Goal: Task Accomplishment & Management: Manage account settings

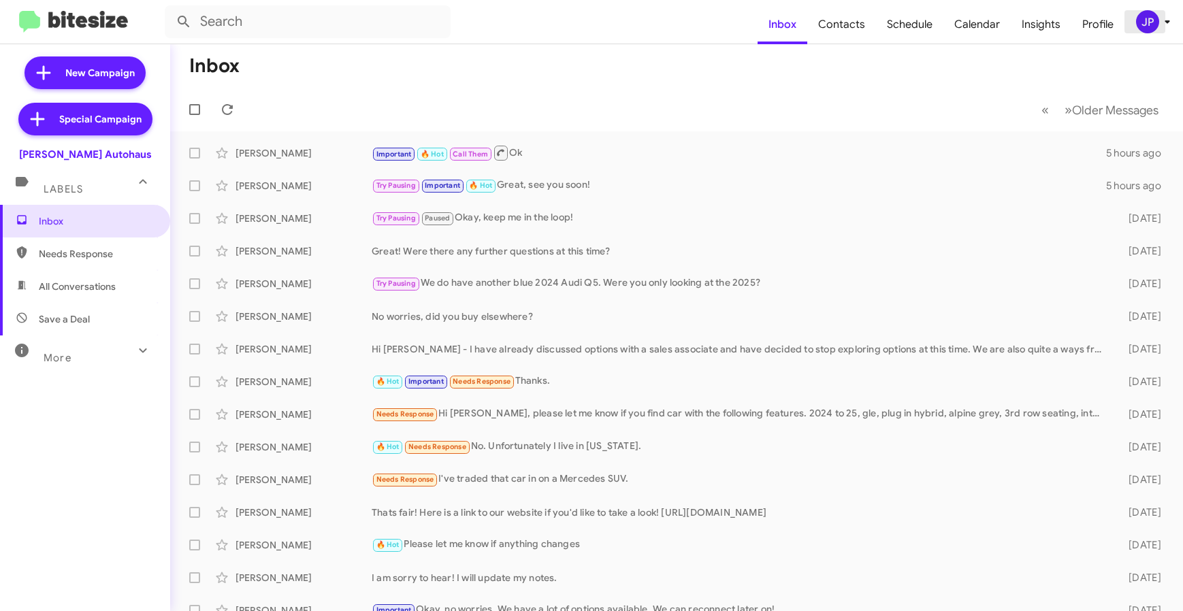
click at [1157, 29] on span "JP" at bounding box center [1155, 21] width 41 height 23
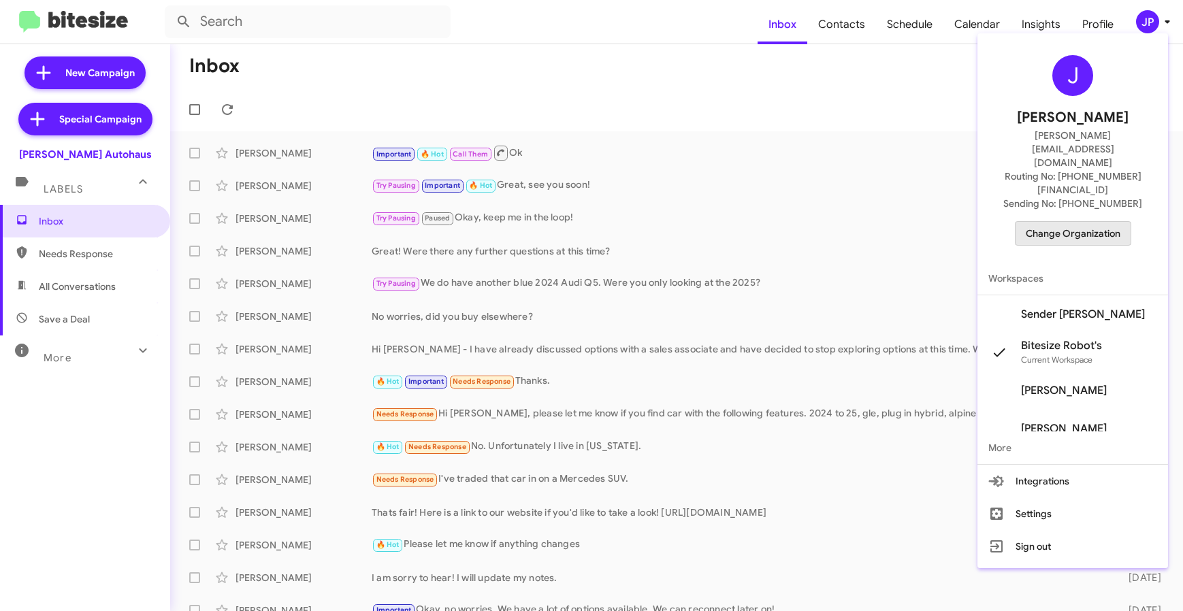
click at [1100, 222] on span "Change Organization" at bounding box center [1072, 233] width 95 height 23
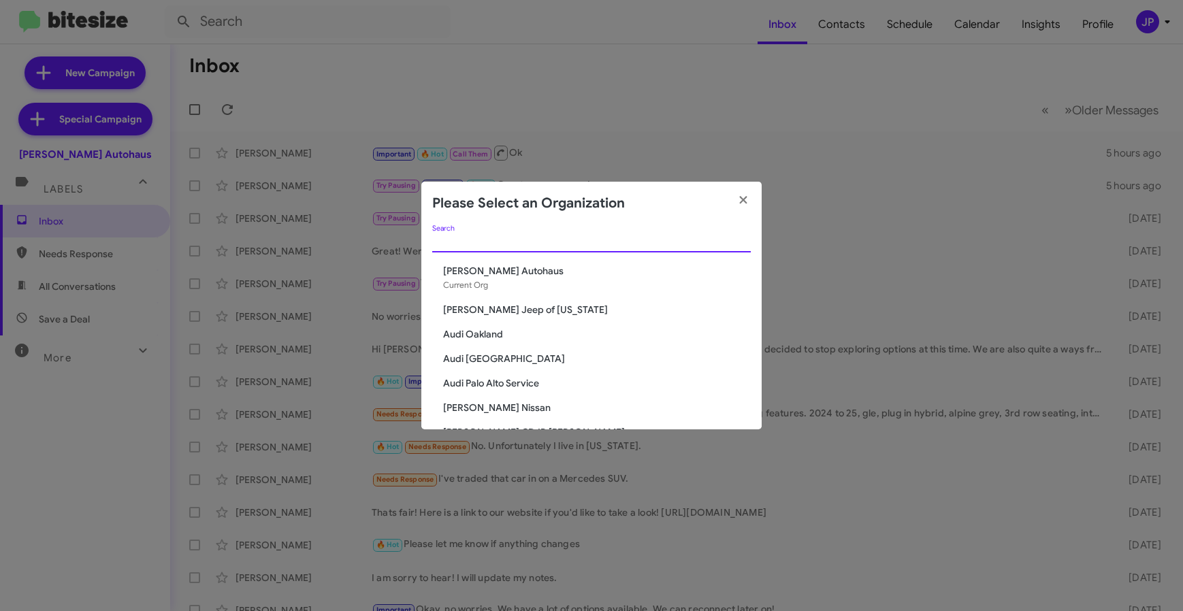
click at [455, 242] on input "Search" at bounding box center [591, 242] width 318 height 11
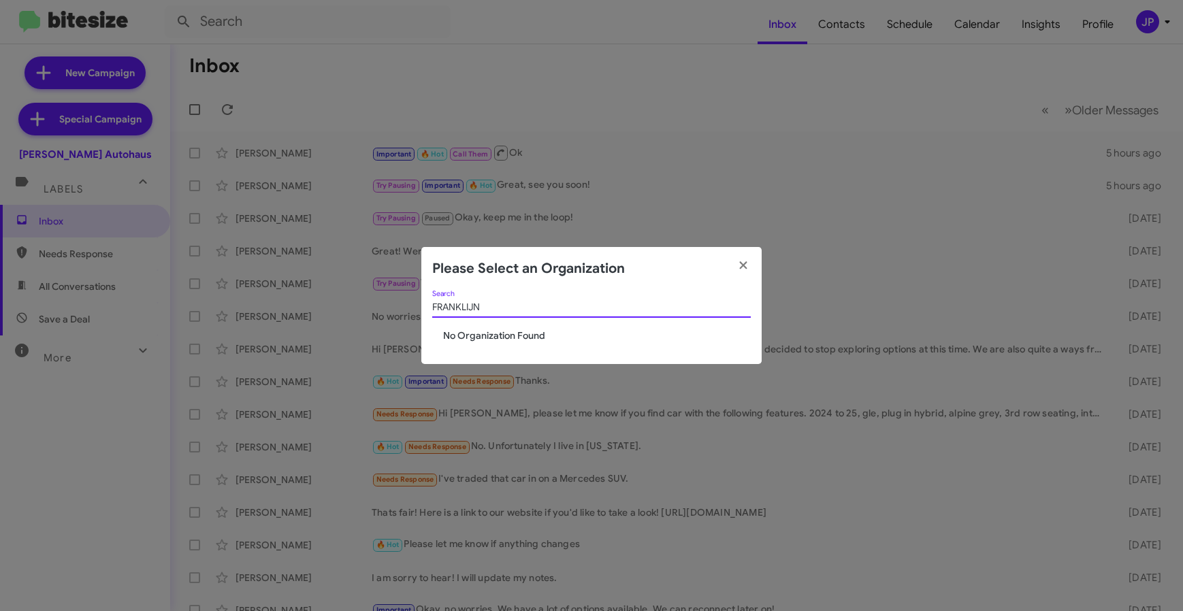
click at [469, 309] on input "FRANKLIJN" at bounding box center [591, 307] width 318 height 11
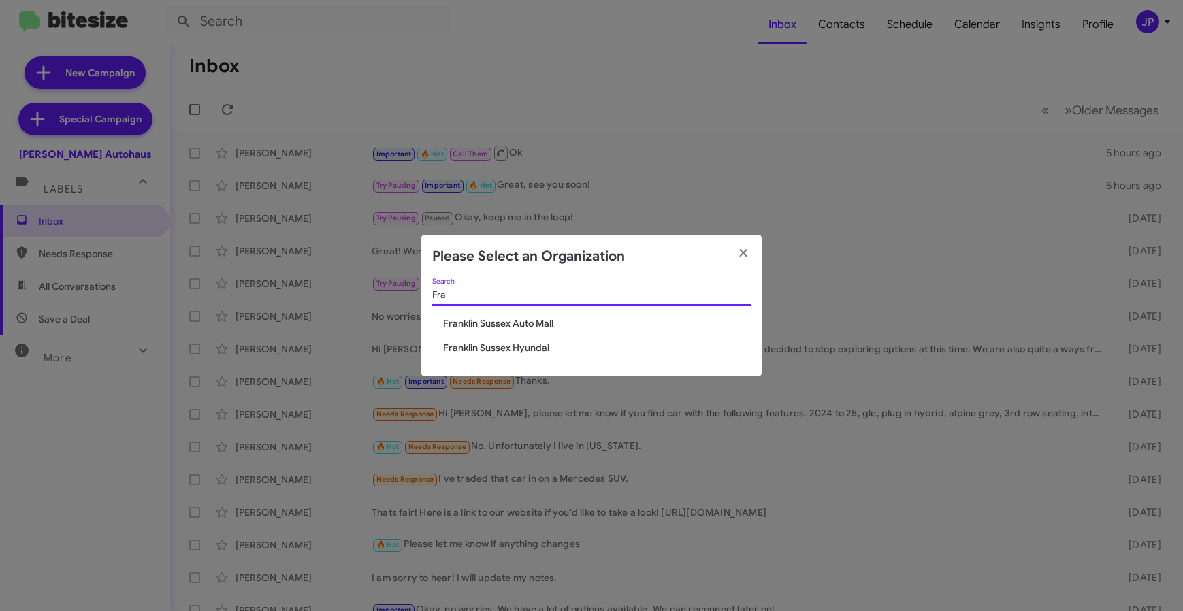
type input "Fra"
click at [487, 348] on span "Franklin Sussex Hyundai" at bounding box center [597, 348] width 308 height 14
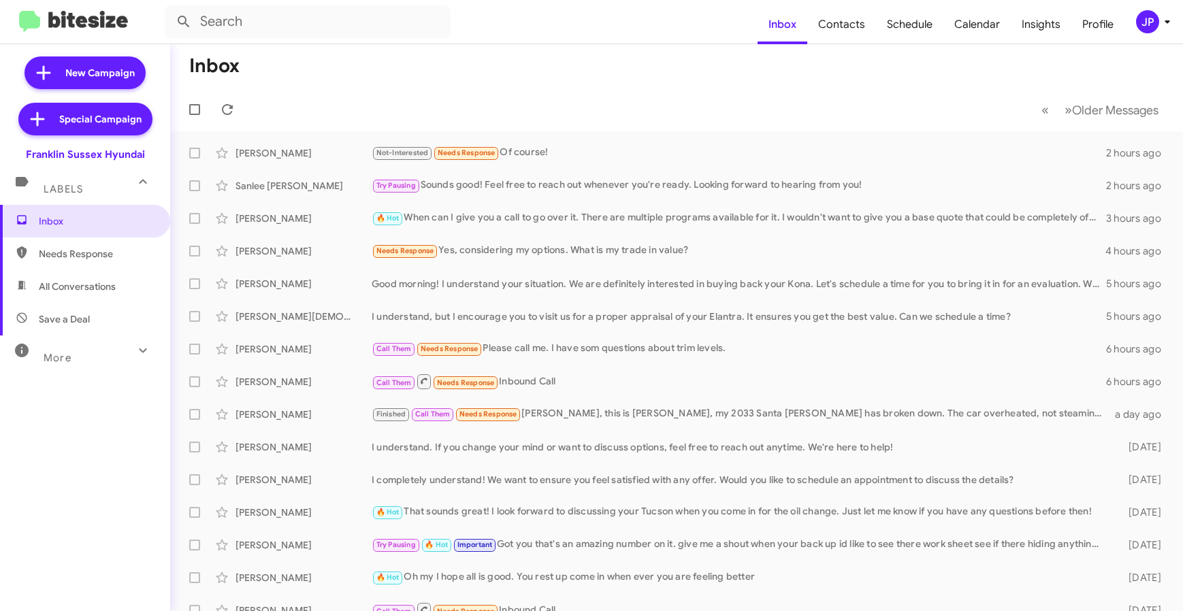
click at [83, 349] on div "More" at bounding box center [71, 352] width 121 height 25
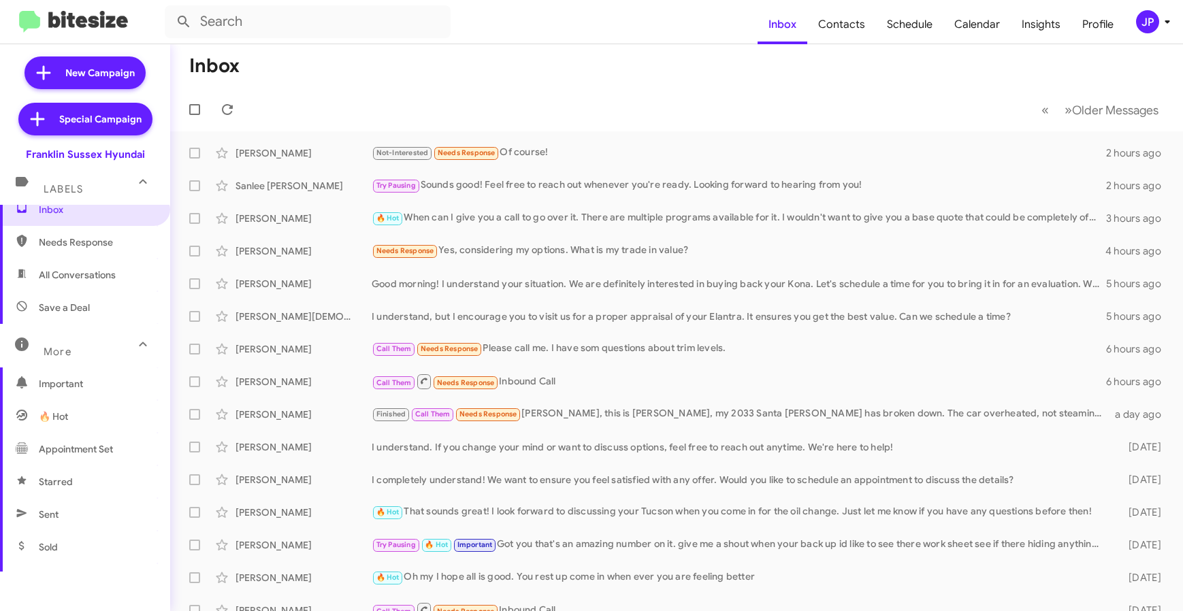
scroll to position [22, 0]
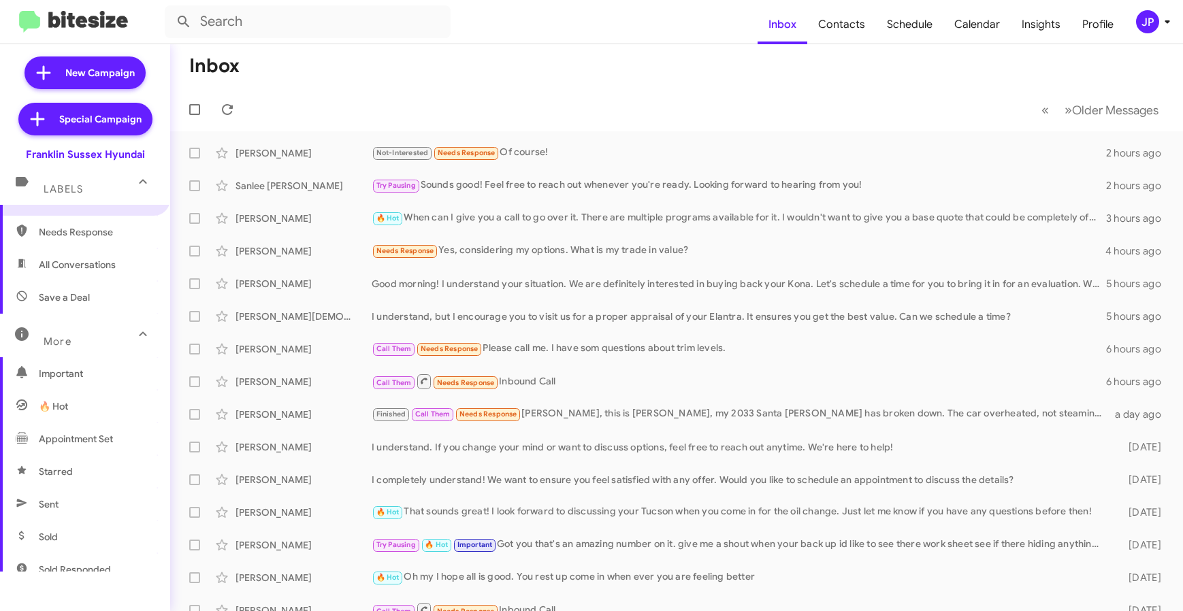
click at [95, 539] on span "Sold" at bounding box center [85, 537] width 170 height 33
type input "in:sold"
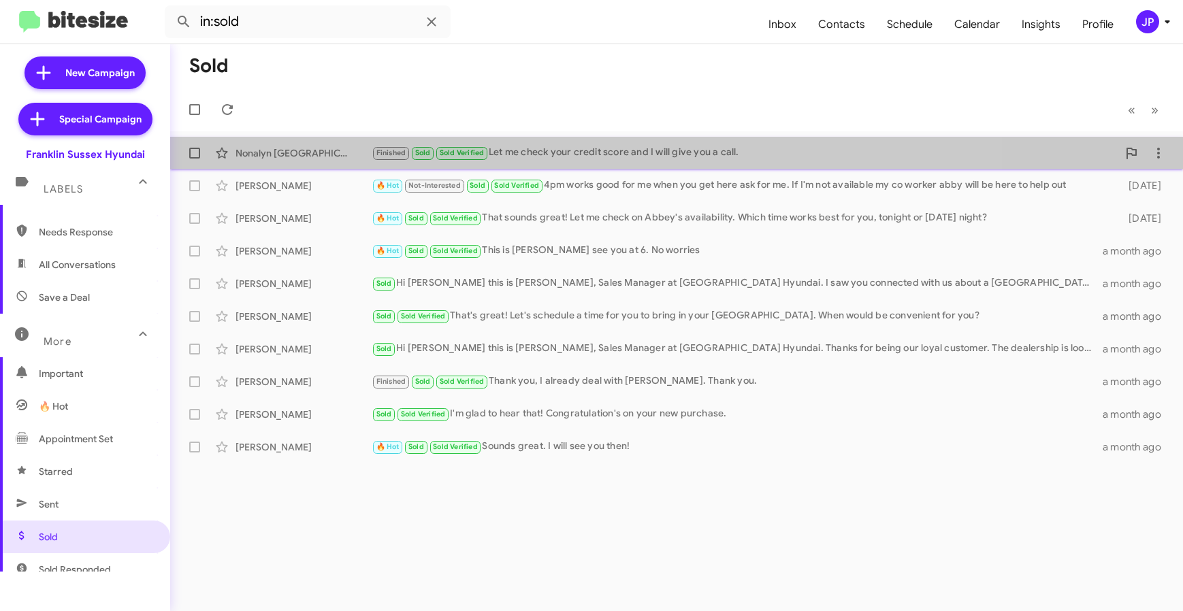
click at [315, 161] on div "Nonalyn Monaco Finished Sold Sold Verified Let me check your credit score and I…" at bounding box center [676, 152] width 991 height 27
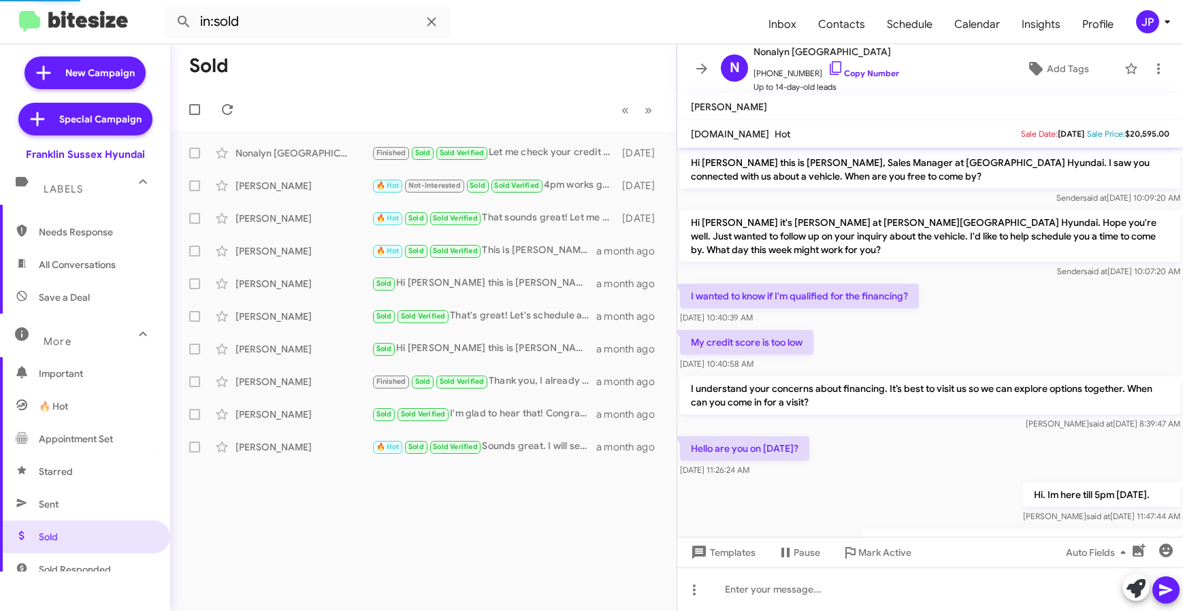
scroll to position [248, 0]
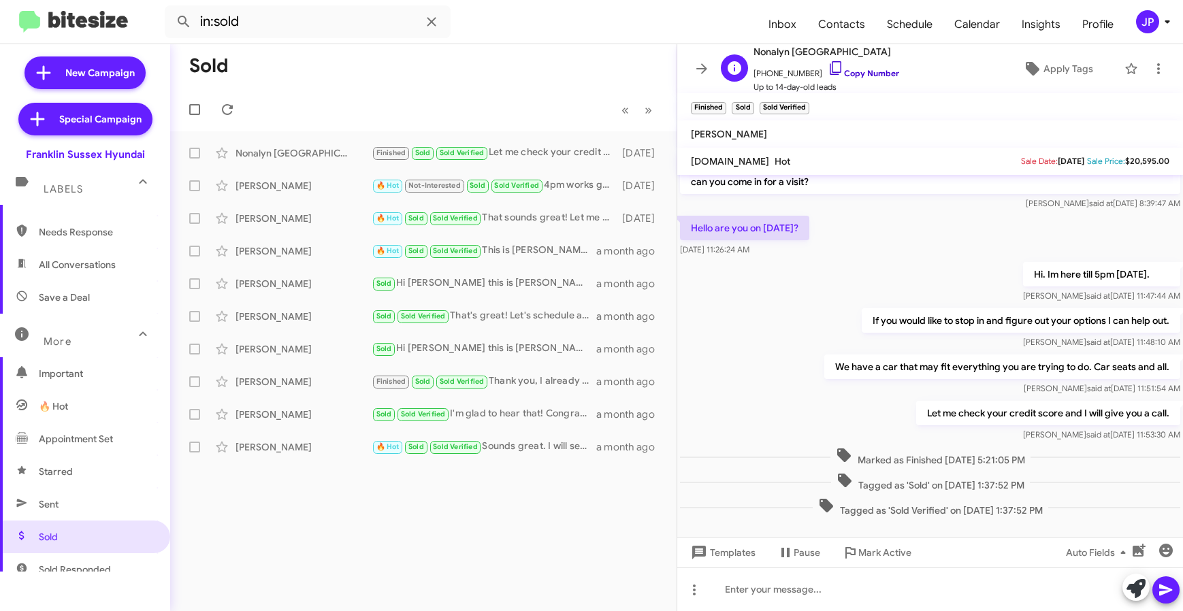
click at [827, 73] on icon at bounding box center [835, 68] width 16 height 16
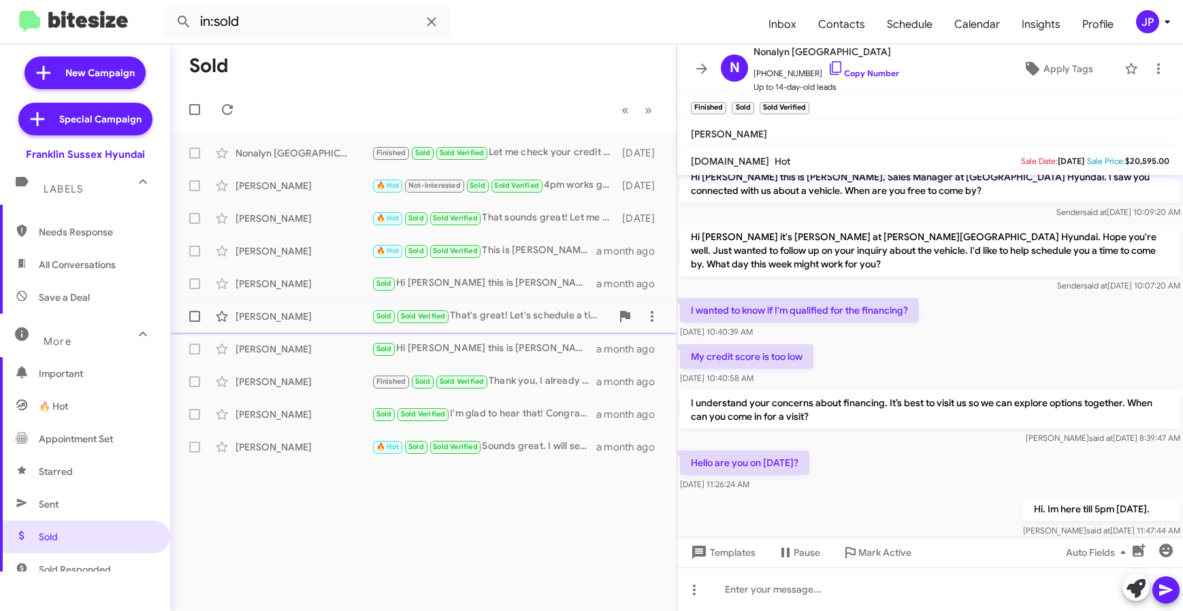
scroll to position [0, 0]
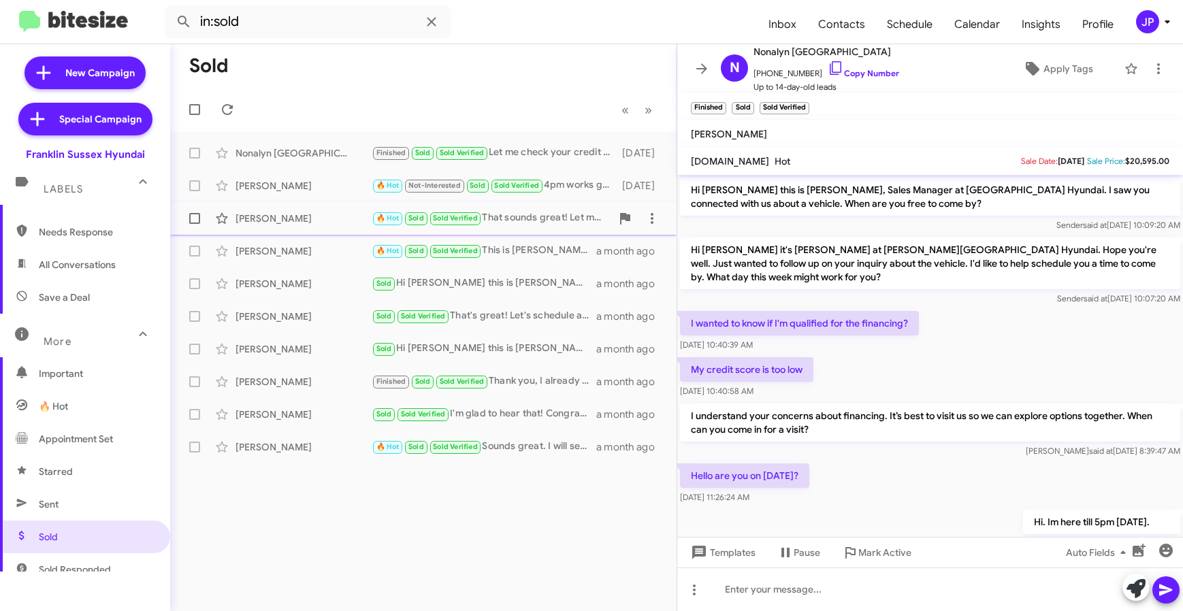
click at [295, 219] on div "Holly Perry" at bounding box center [303, 219] width 136 height 14
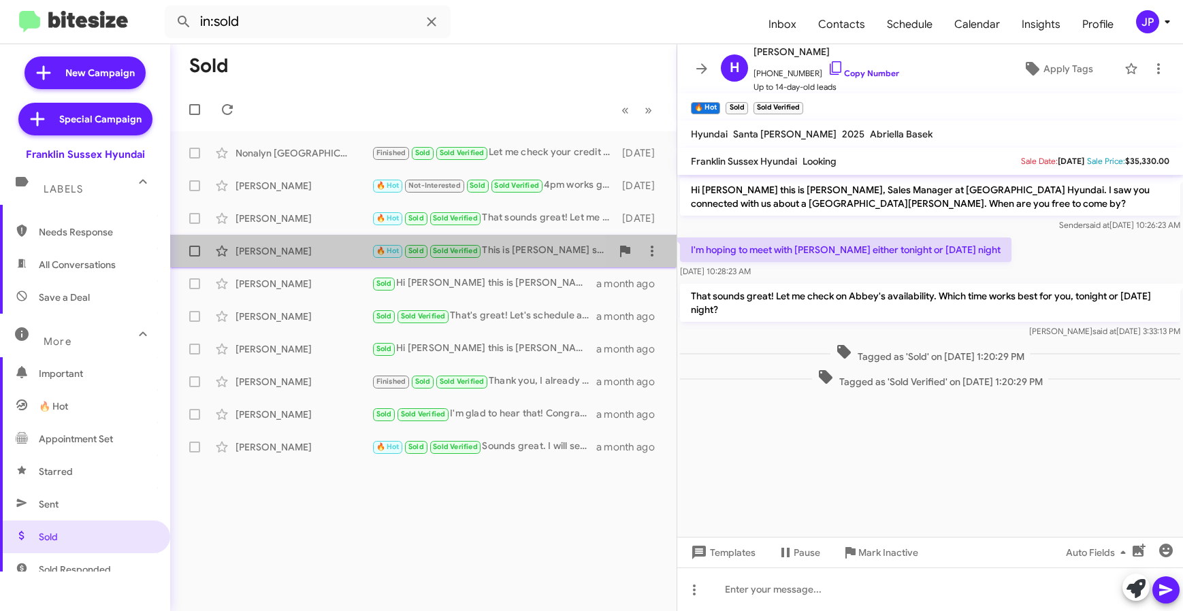
click at [295, 248] on div "Evan Heidt" at bounding box center [303, 251] width 136 height 14
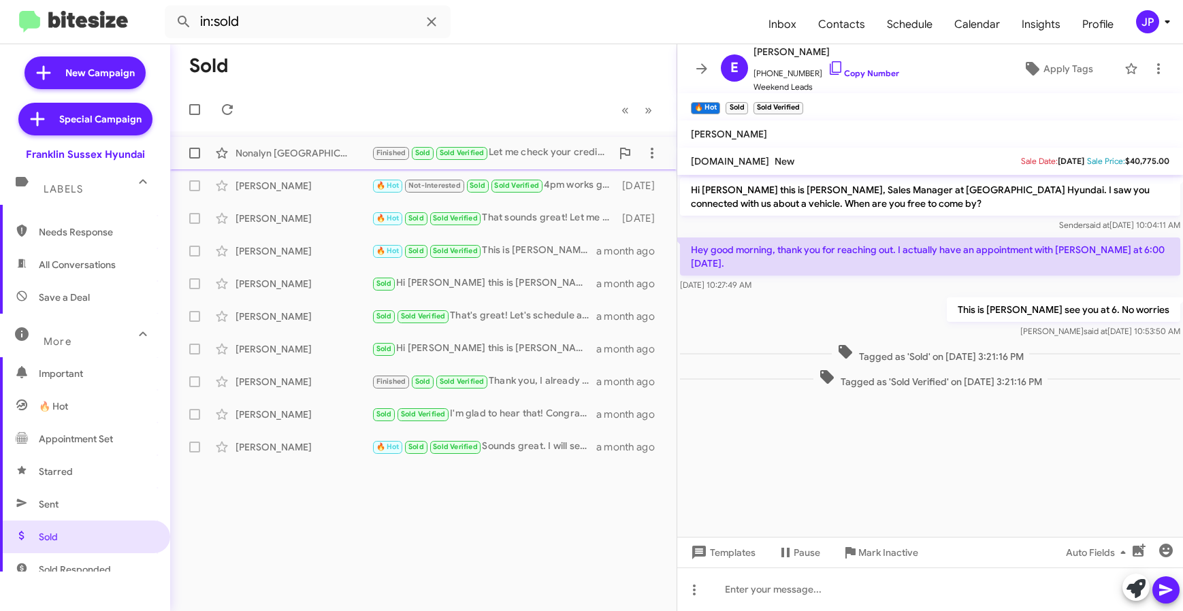
click at [342, 162] on div "Nonalyn Monaco Finished Sold Sold Verified Let me check your credit score and I…" at bounding box center [423, 152] width 484 height 27
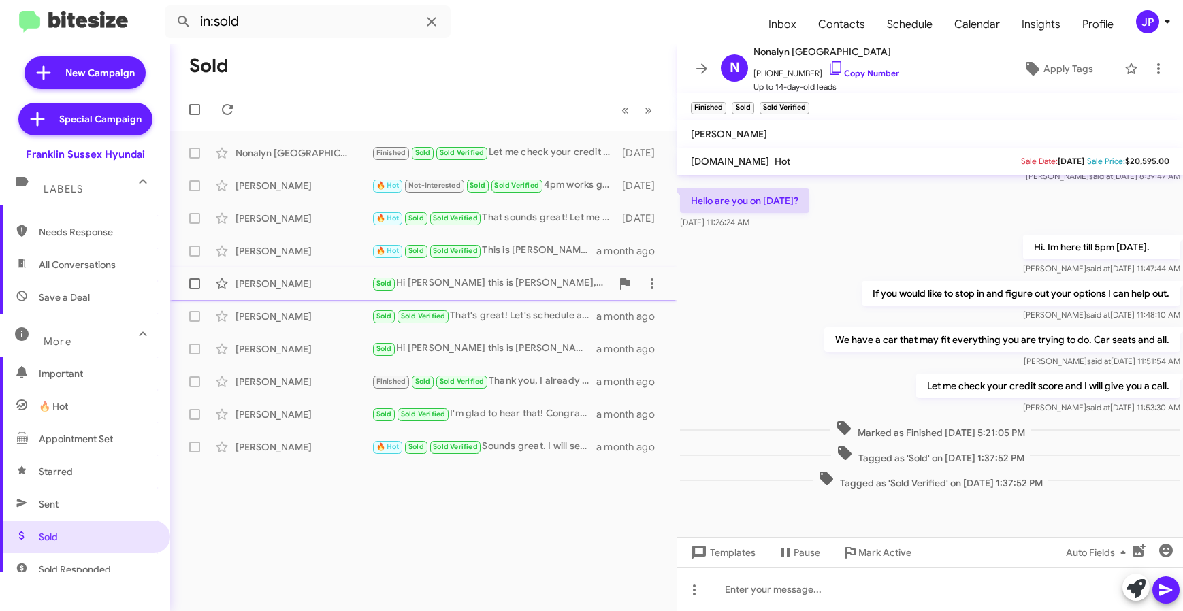
click at [320, 286] on div "Dorota Santo" at bounding box center [303, 284] width 136 height 14
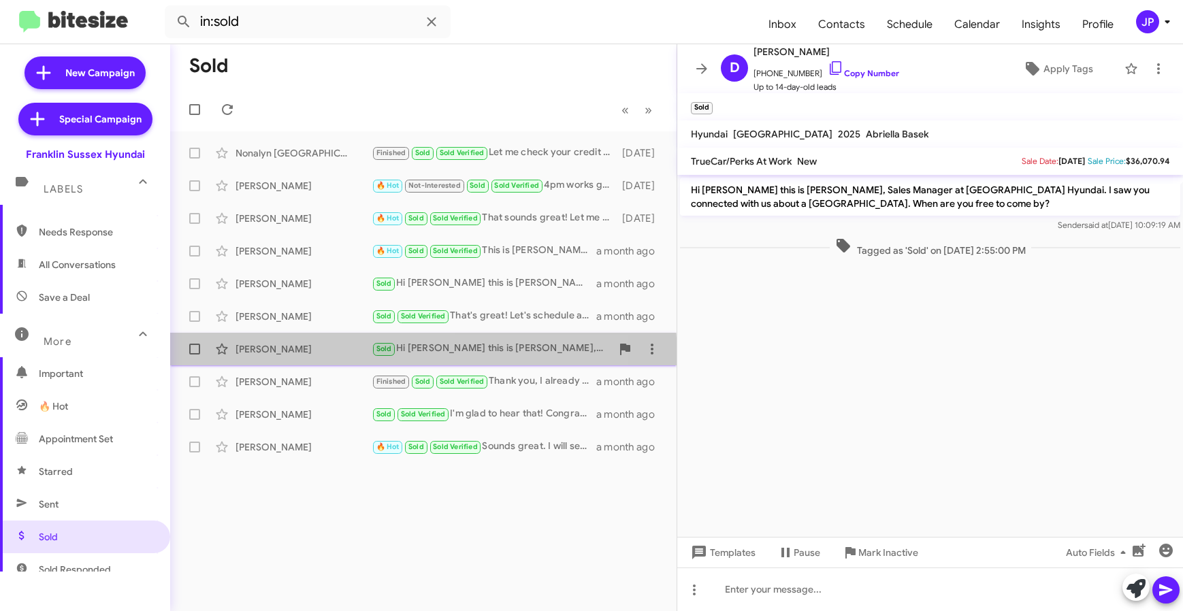
click at [306, 360] on div "Tracey Askling Sold Hi Tracey this is Ken Mccallion, Sales Manager at Franklin …" at bounding box center [423, 348] width 484 height 27
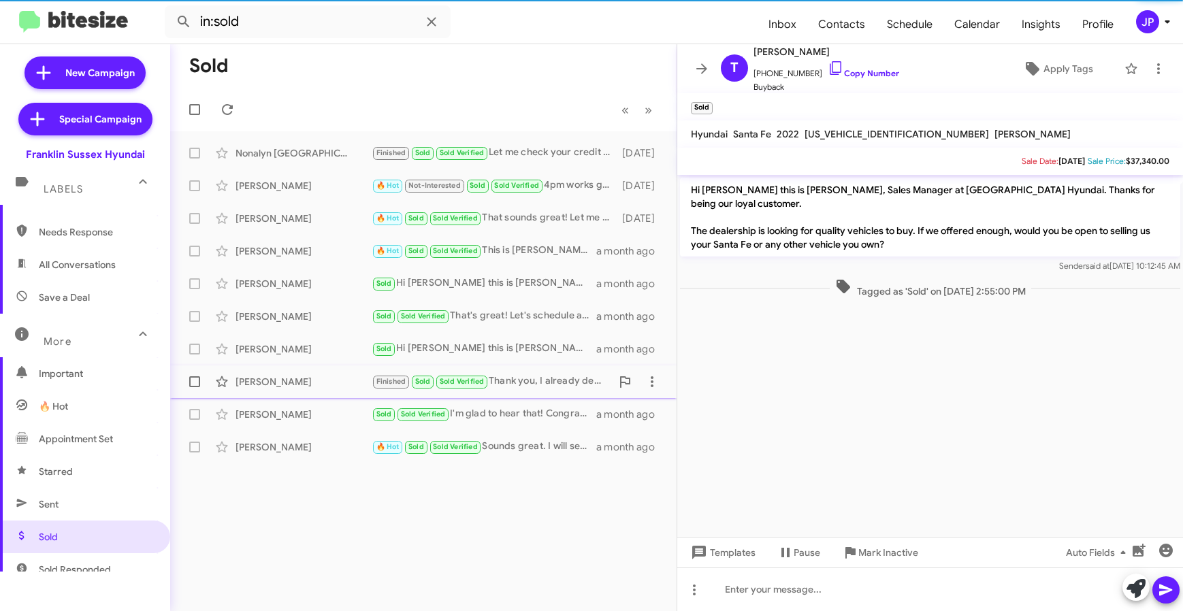
click at [309, 380] on div "Alice Mcculloch" at bounding box center [303, 382] width 136 height 14
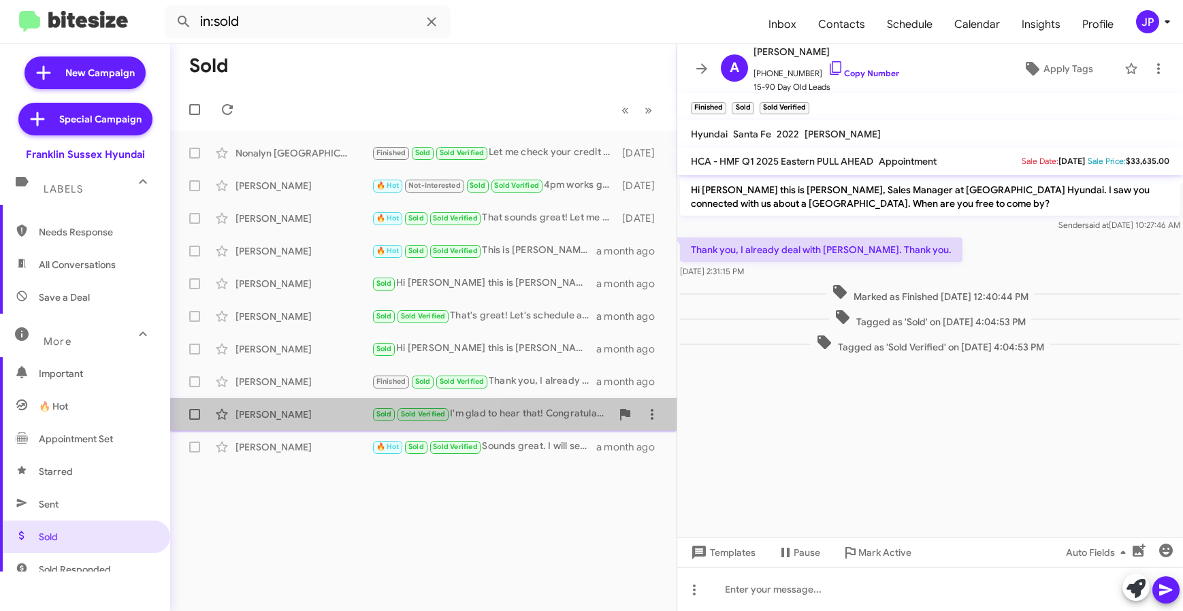
click at [329, 412] on div "Patrick Lohn" at bounding box center [303, 415] width 136 height 14
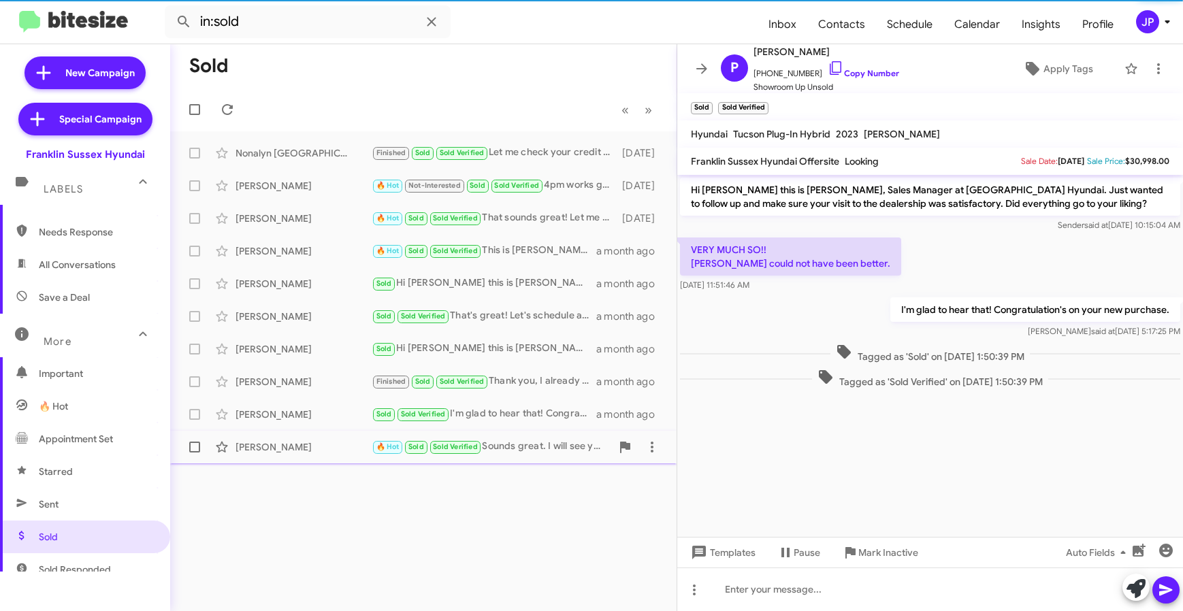
click at [329, 444] on div "Lauren Mindo" at bounding box center [303, 447] width 136 height 14
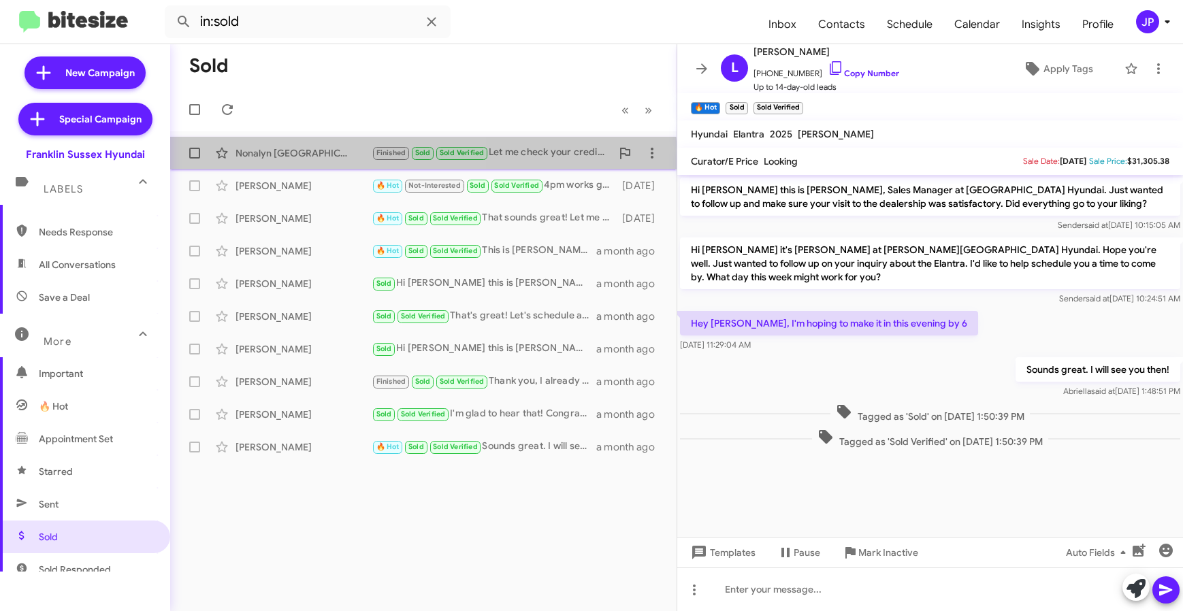
click at [322, 163] on div "Nonalyn Monaco Finished Sold Sold Verified Let me check your credit score and I…" at bounding box center [423, 152] width 484 height 27
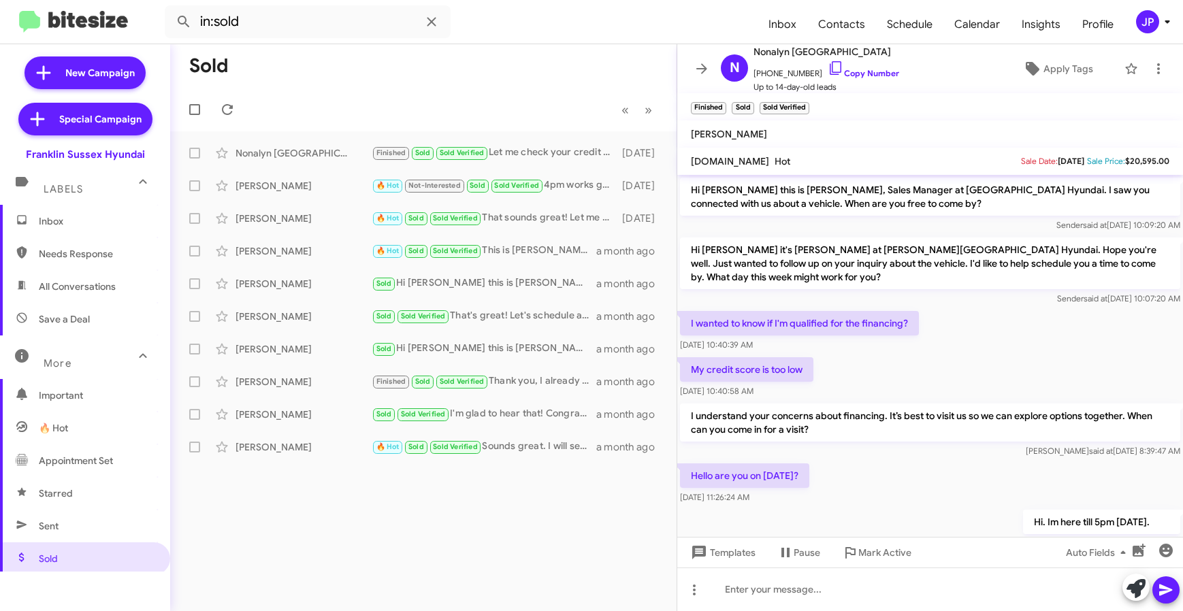
click at [97, 233] on span "Inbox" at bounding box center [85, 221] width 170 height 33
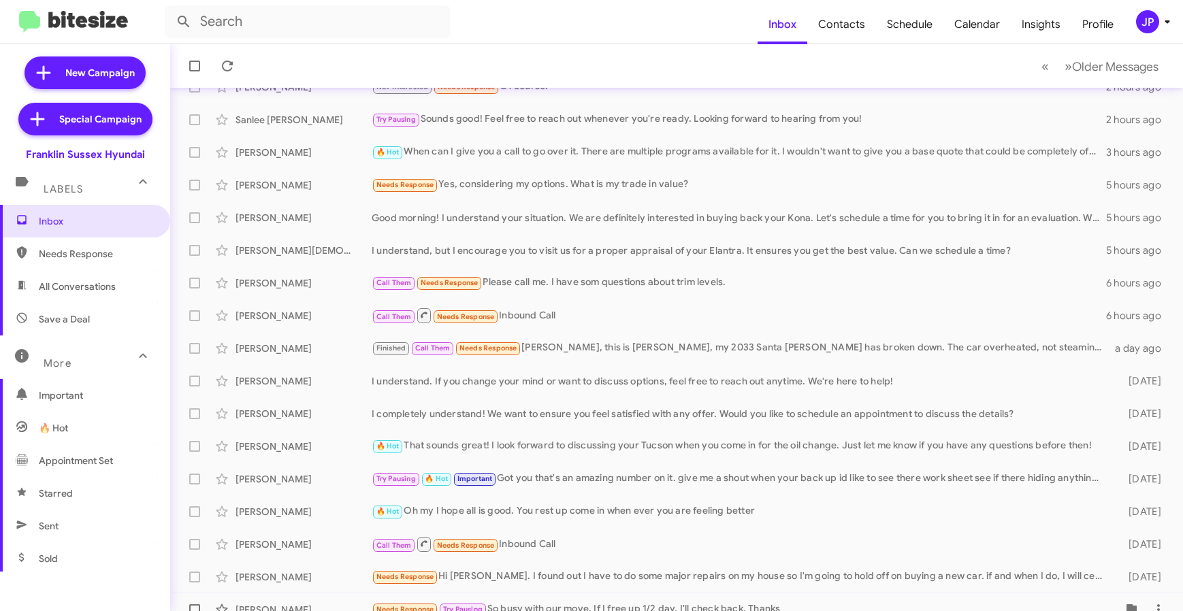
scroll to position [179, 0]
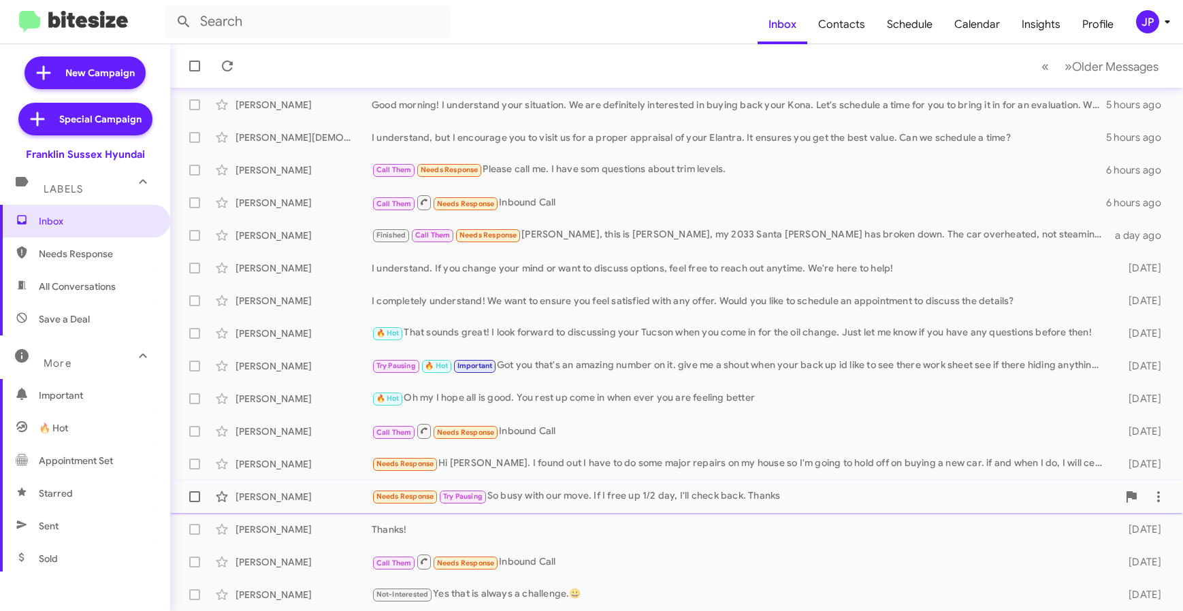
click at [637, 507] on div "John Morgan Needs Response Try Pausing So busy with our move. If I free up 1/2 …" at bounding box center [676, 496] width 991 height 27
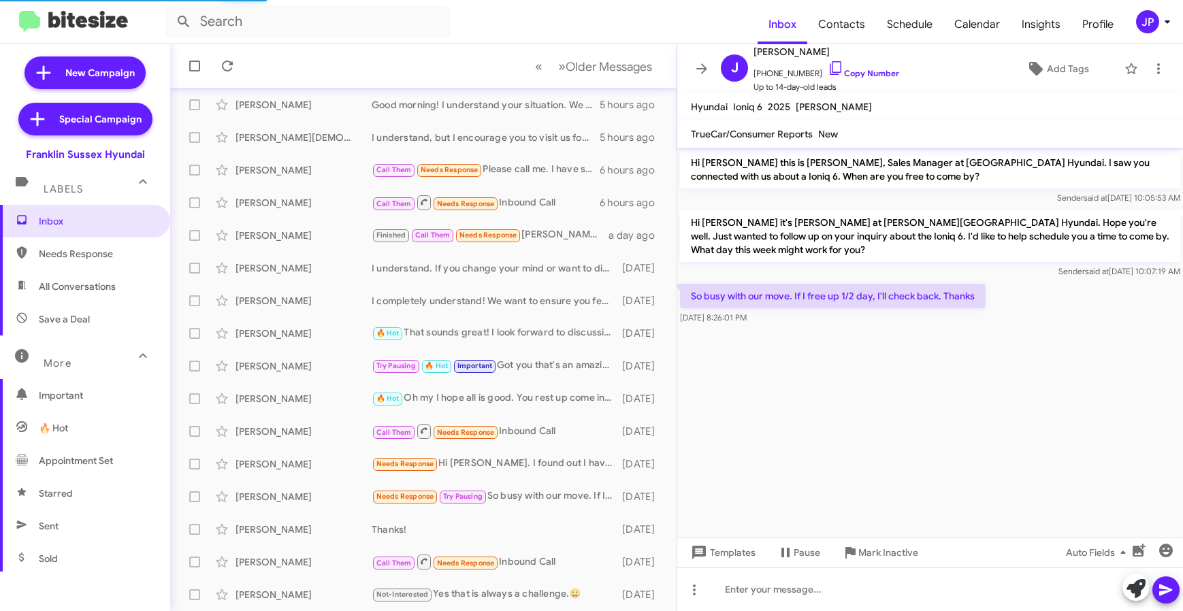
click at [1012, 395] on cdk-virtual-scroll-viewport "Hi John this is Ken Mccallion, Sales Manager at Franklin Sussex Hyundai. I saw …" at bounding box center [930, 342] width 506 height 389
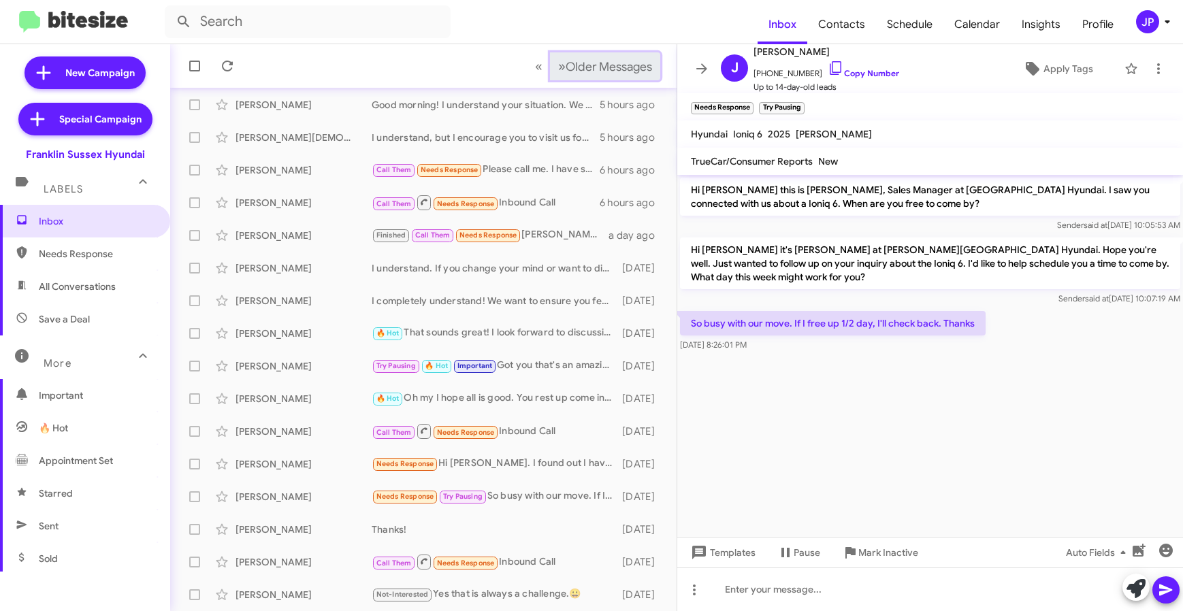
click at [631, 61] on span "Older Messages" at bounding box center [608, 66] width 86 height 15
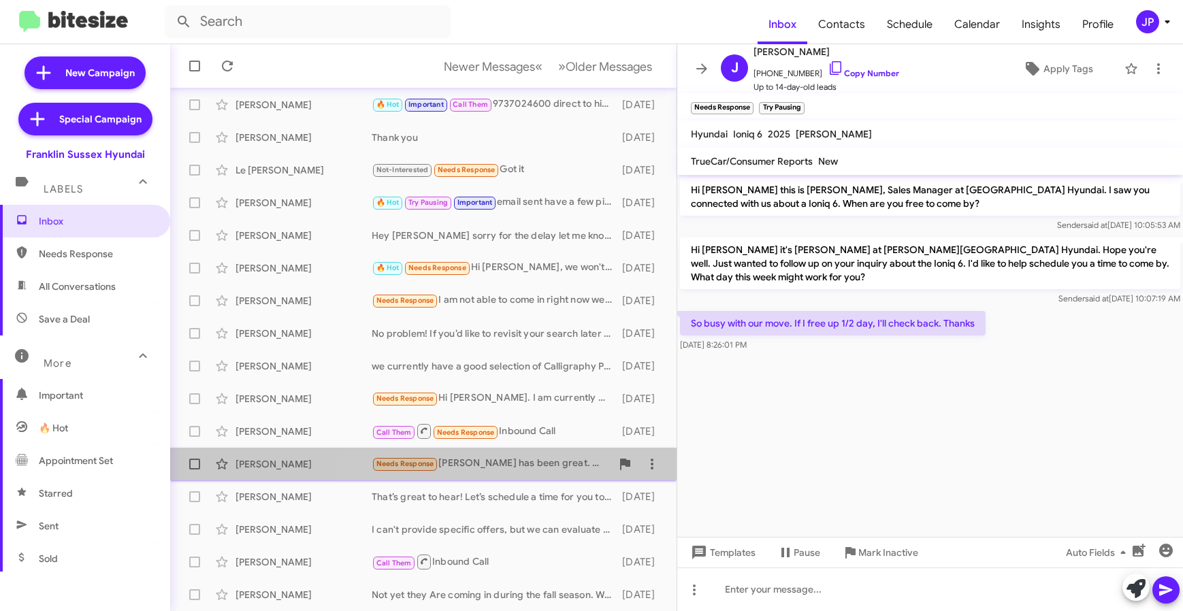
click at [480, 461] on div "Needs Response Ciara has been great. You are fortunate to have her." at bounding box center [492, 464] width 240 height 16
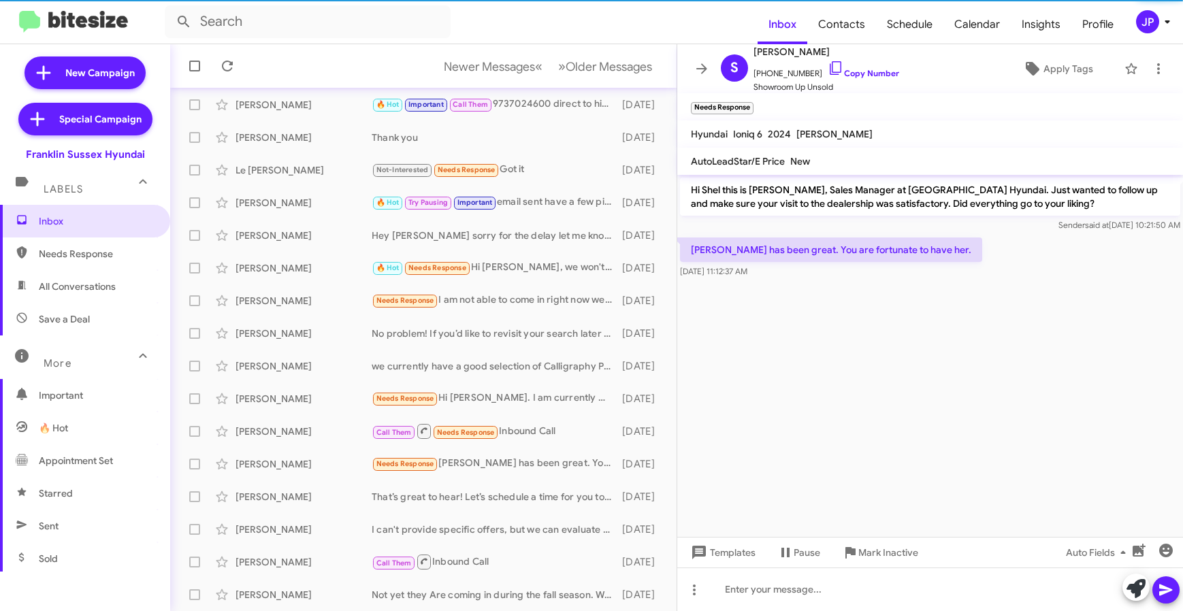
click at [749, 398] on cdk-virtual-scroll-viewport "Hi Shel this is Ken Mccallion, Sales Manager at Franklin Sussex Hyundai. Just w…" at bounding box center [930, 356] width 506 height 362
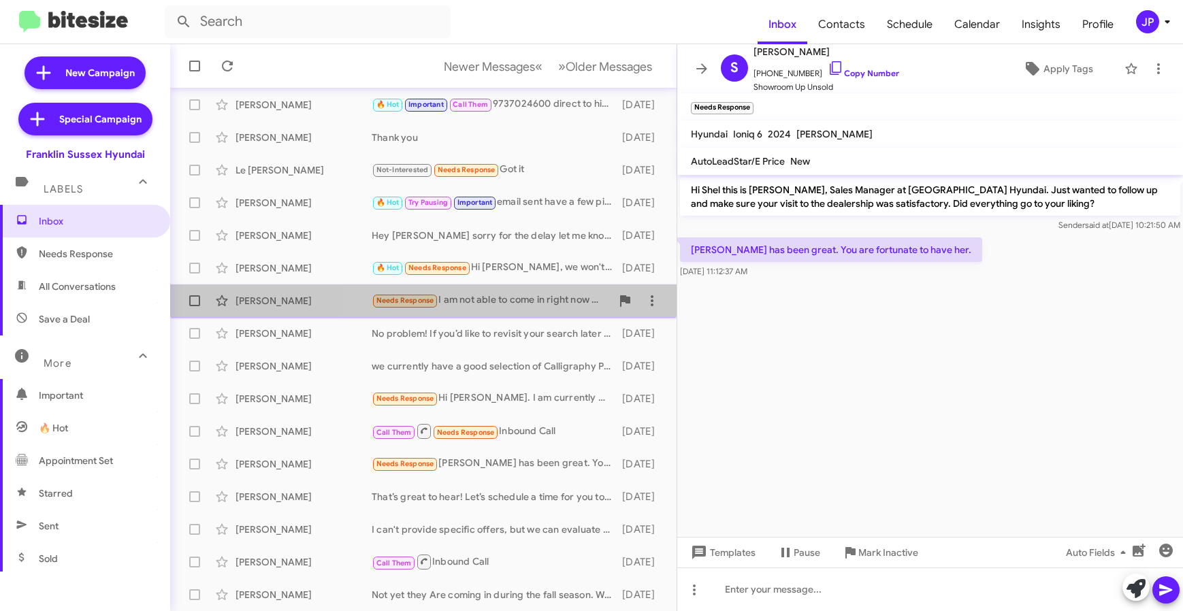
click at [446, 284] on span "Amy Quinones Needs Response I am not able to come in right now we are just star…" at bounding box center [423, 300] width 506 height 33
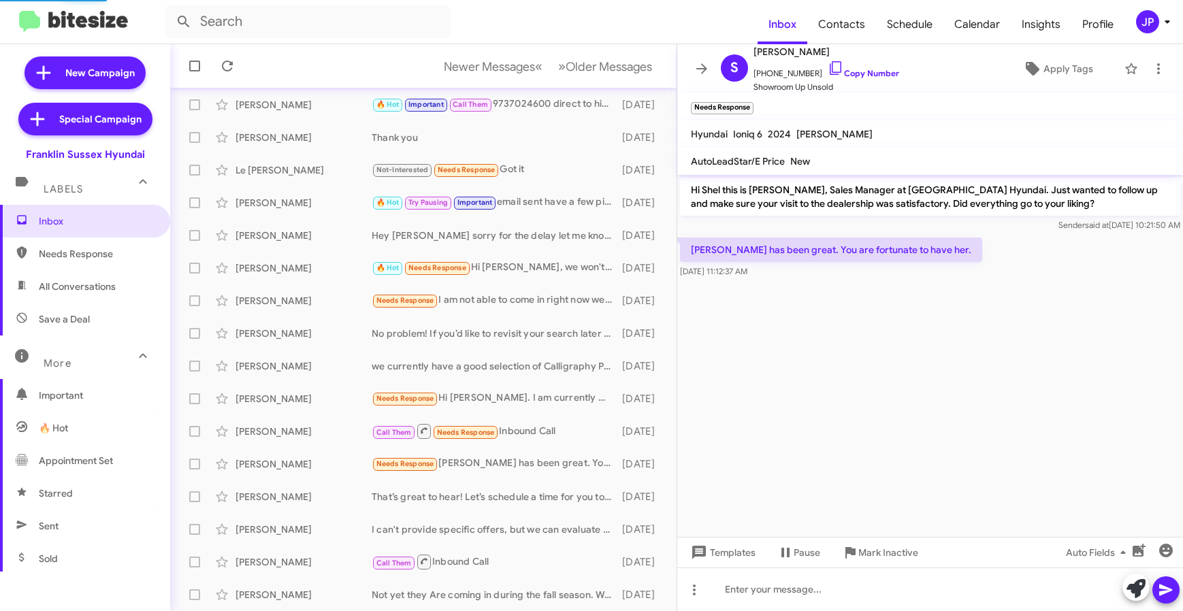
scroll to position [22, 0]
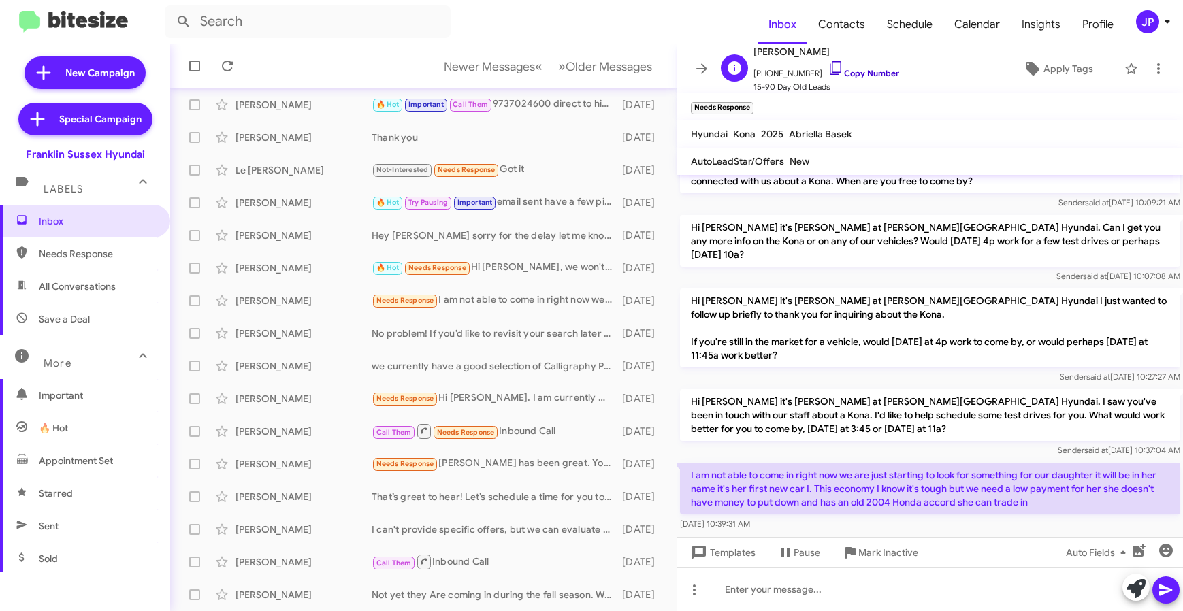
click at [866, 78] on link "Copy Number" at bounding box center [862, 73] width 71 height 10
click at [1010, 62] on span "Apply Tags" at bounding box center [1057, 68] width 99 height 24
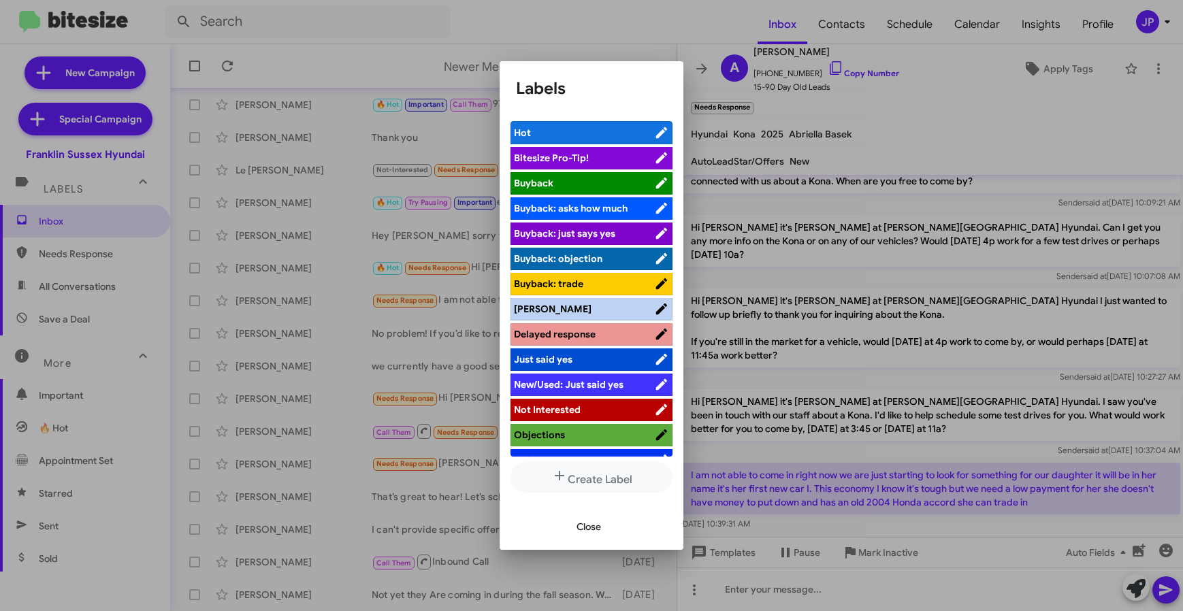
click at [599, 163] on span "Bitesize Pro-Tip!" at bounding box center [584, 158] width 140 height 14
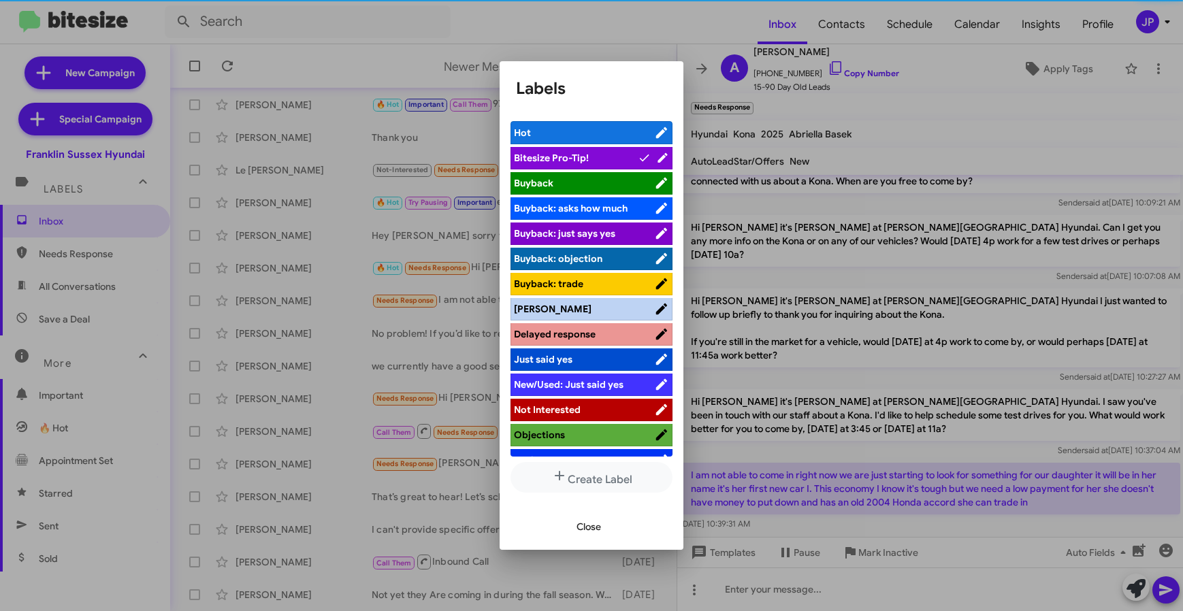
click at [966, 525] on div at bounding box center [591, 305] width 1183 height 611
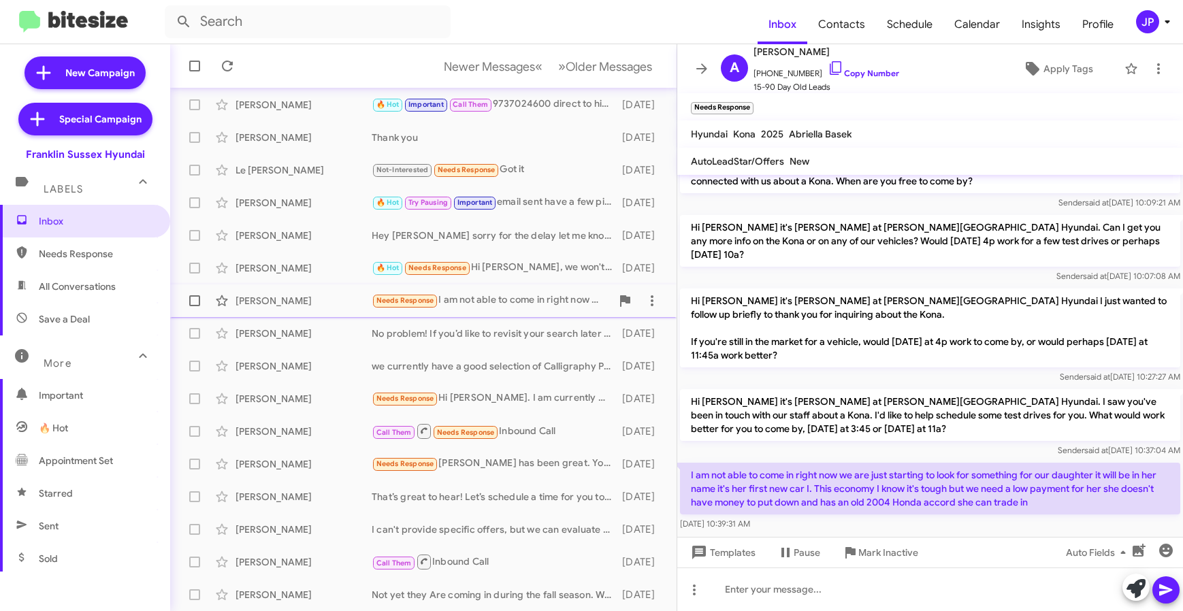
click at [197, 307] on label at bounding box center [194, 300] width 27 height 27
click at [195, 307] on input "checkbox" at bounding box center [194, 306] width 1 height 1
checkbox input "true"
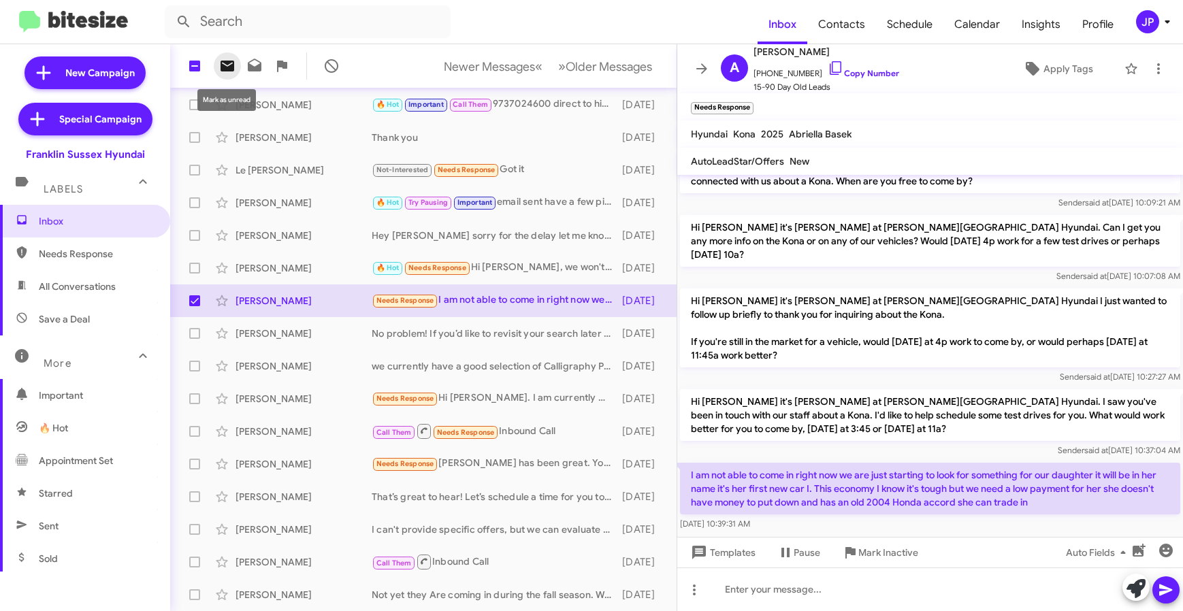
click at [228, 71] on icon at bounding box center [227, 66] width 14 height 11
click at [472, 390] on div "Nancy Loughman Needs Response Hi Ken. I am currently working with someone. Than…" at bounding box center [423, 398] width 484 height 27
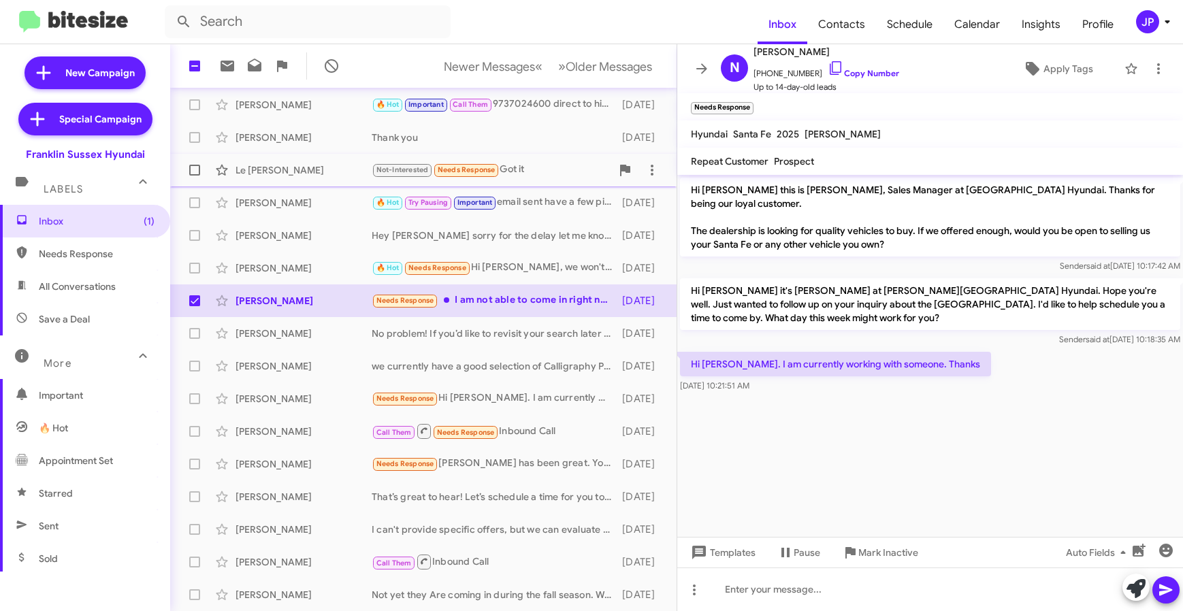
drag, startPoint x: 518, startPoint y: 171, endPoint x: 513, endPoint y: 176, distance: 7.2
click at [513, 176] on div "Not-Interested Needs Response Got it" at bounding box center [492, 170] width 240 height 16
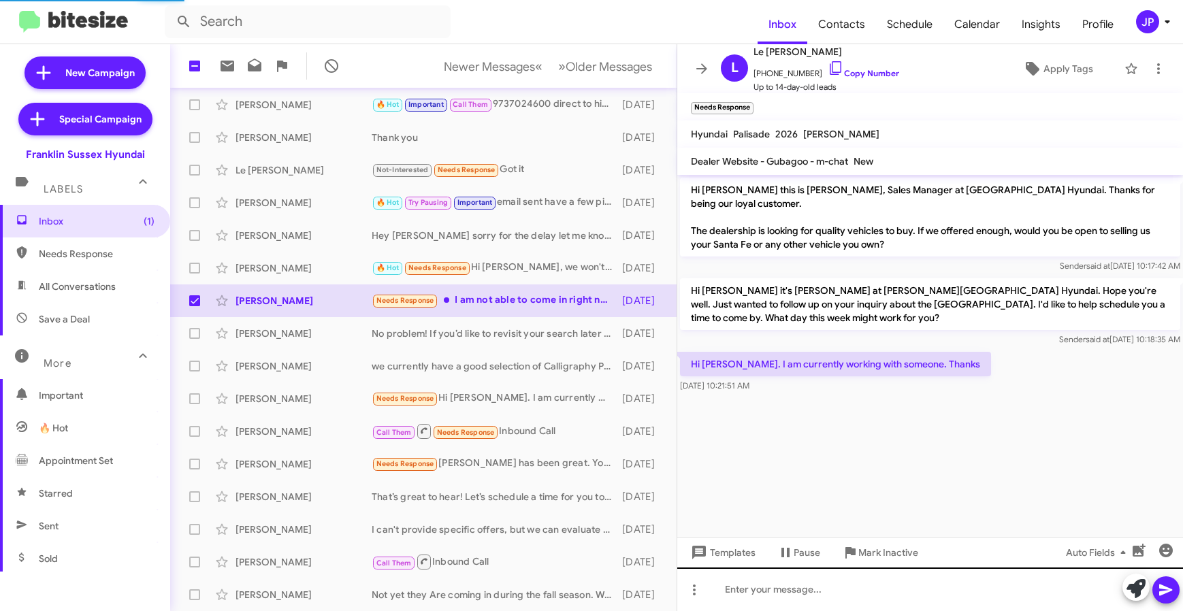
scroll to position [457, 0]
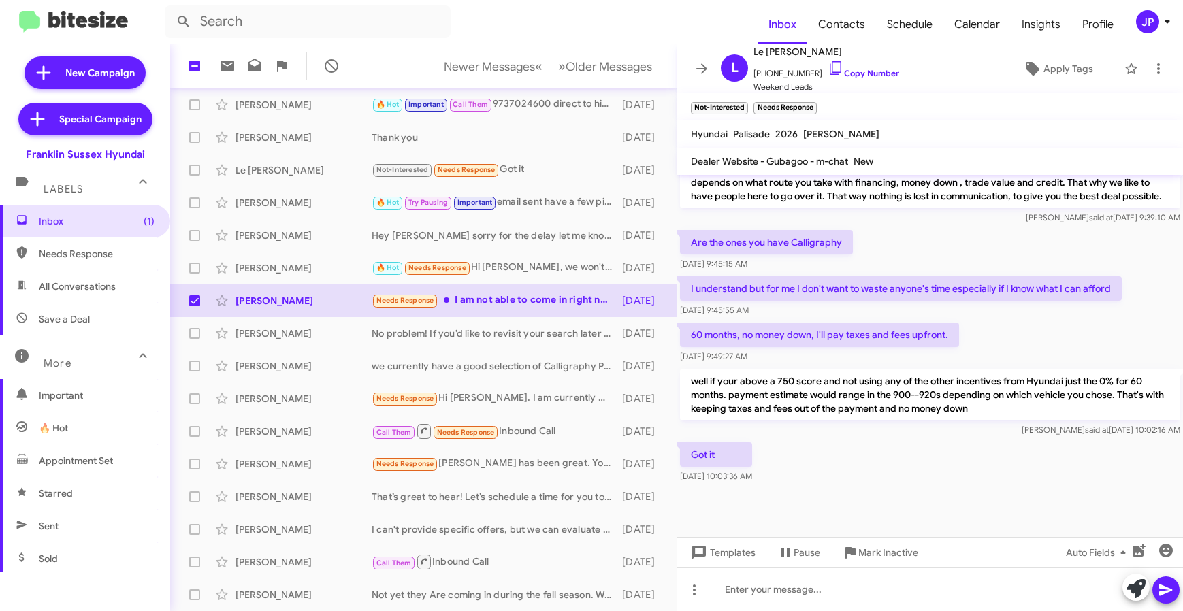
click at [1059, 506] on div at bounding box center [930, 511] width 506 height 51
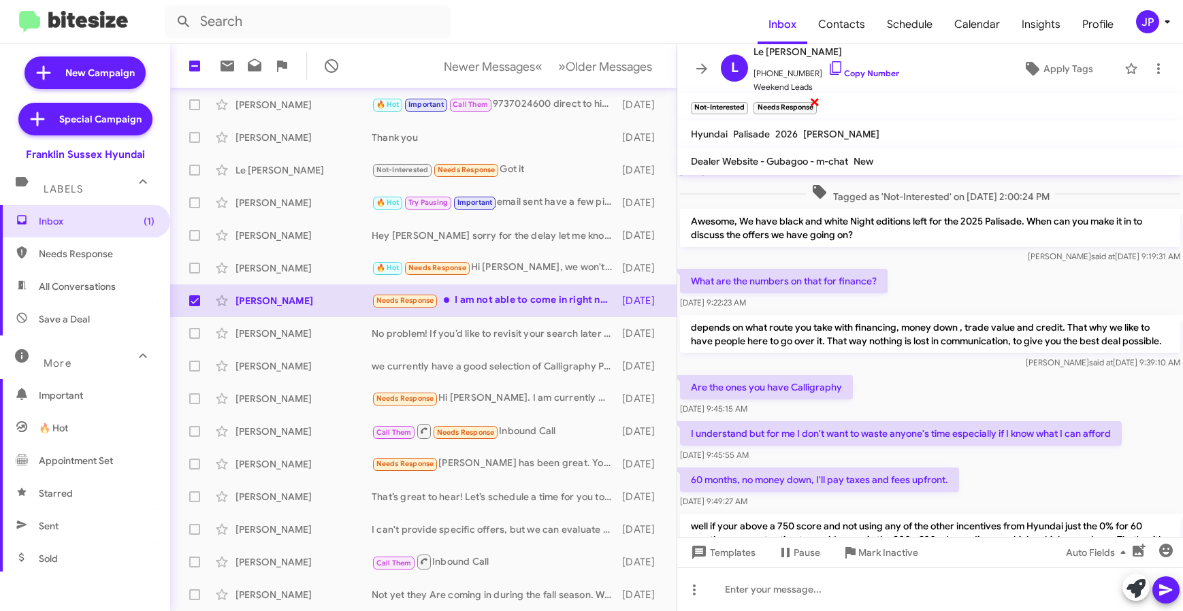
scroll to position [286, 0]
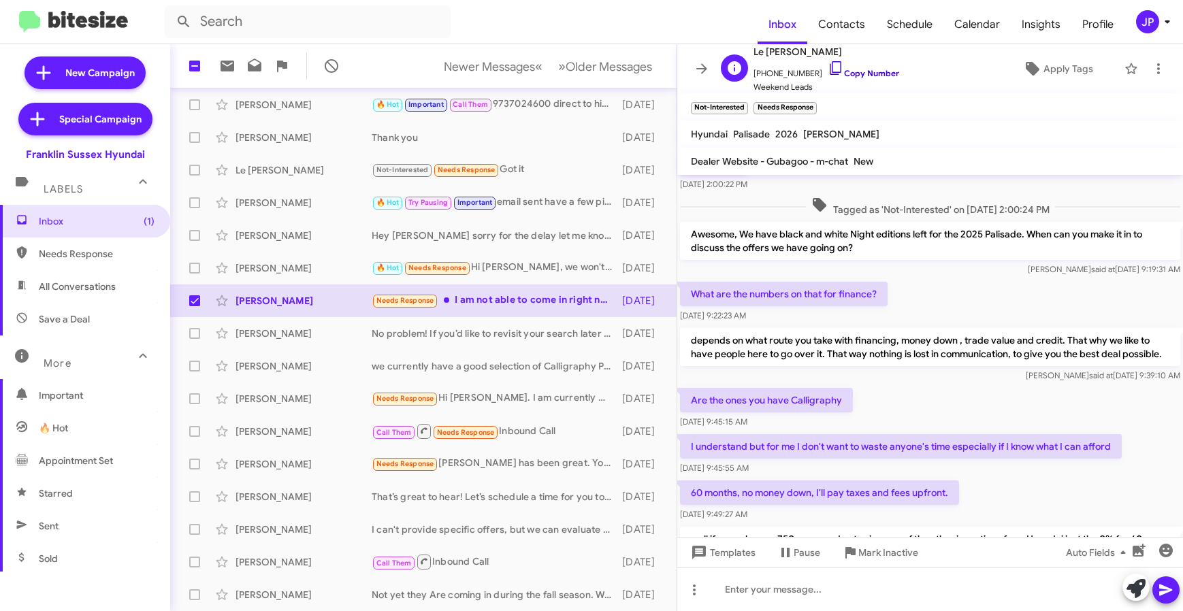
click at [840, 69] on link "Copy Number" at bounding box center [862, 73] width 71 height 10
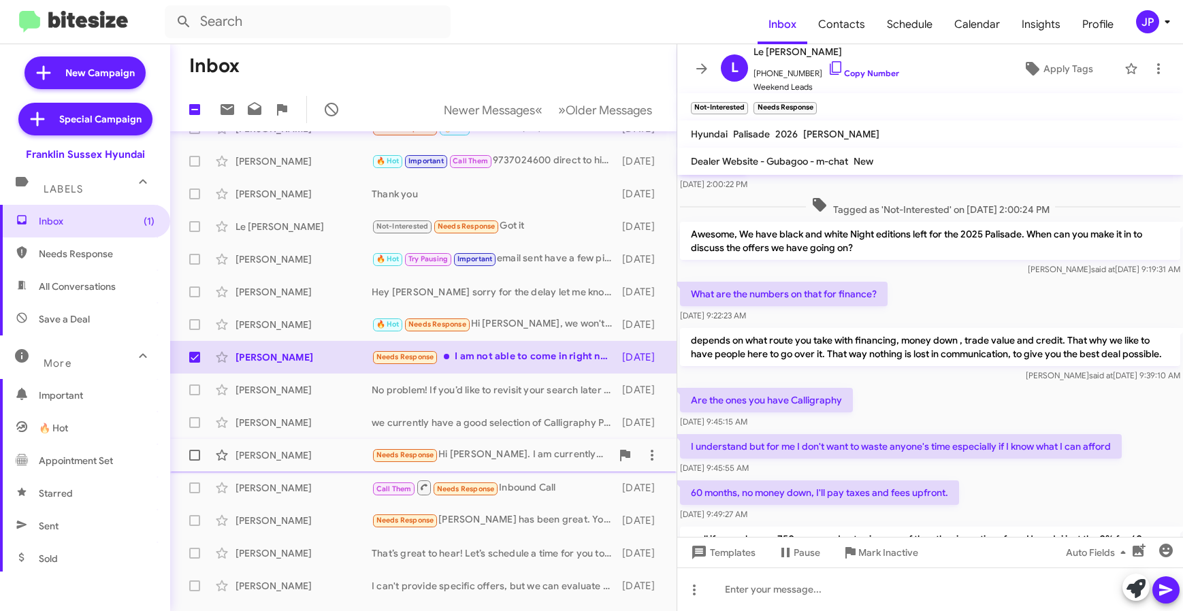
scroll to position [0, 0]
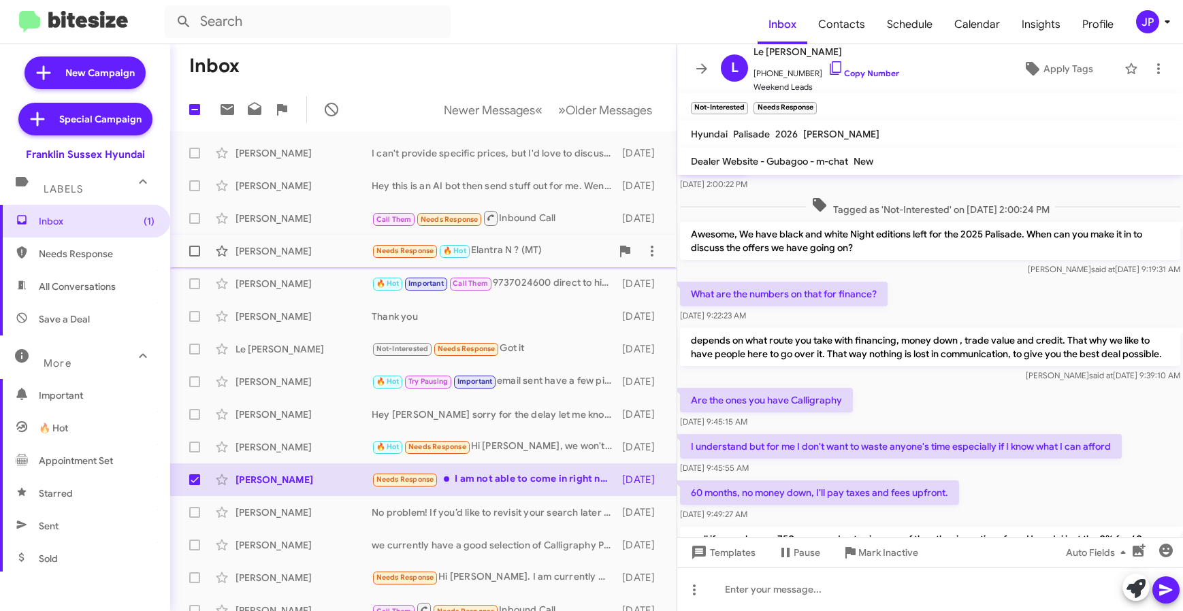
click at [498, 259] on div "Dominick Diaz Needs Response 🔥 Hot Elantra N ? (MT) 7 days ago" at bounding box center [423, 250] width 484 height 27
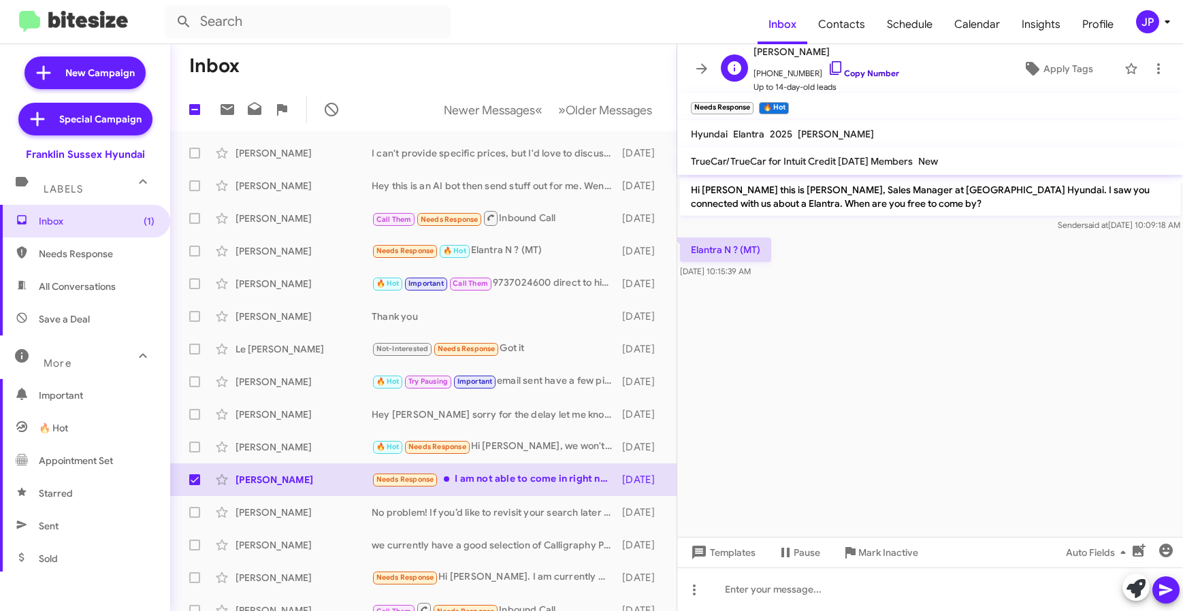
click at [838, 76] on link "Copy Number" at bounding box center [862, 73] width 71 height 10
click at [1014, 65] on span "Apply Tags" at bounding box center [1057, 68] width 99 height 24
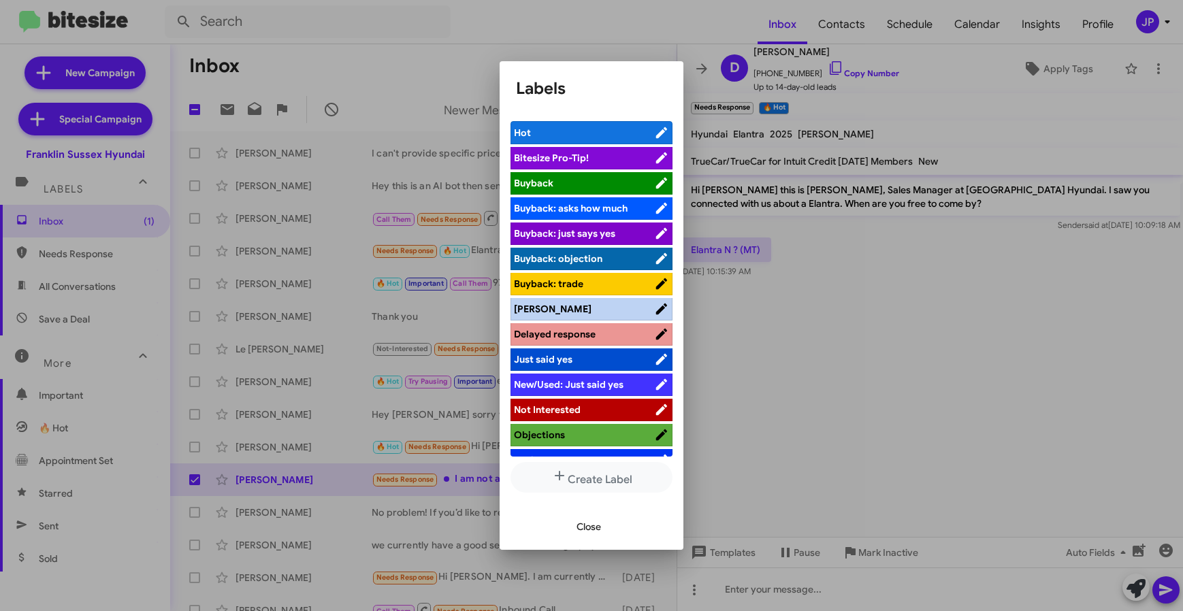
click at [611, 160] on span "Bitesize Pro-Tip!" at bounding box center [584, 158] width 140 height 14
click at [983, 364] on div at bounding box center [591, 305] width 1183 height 611
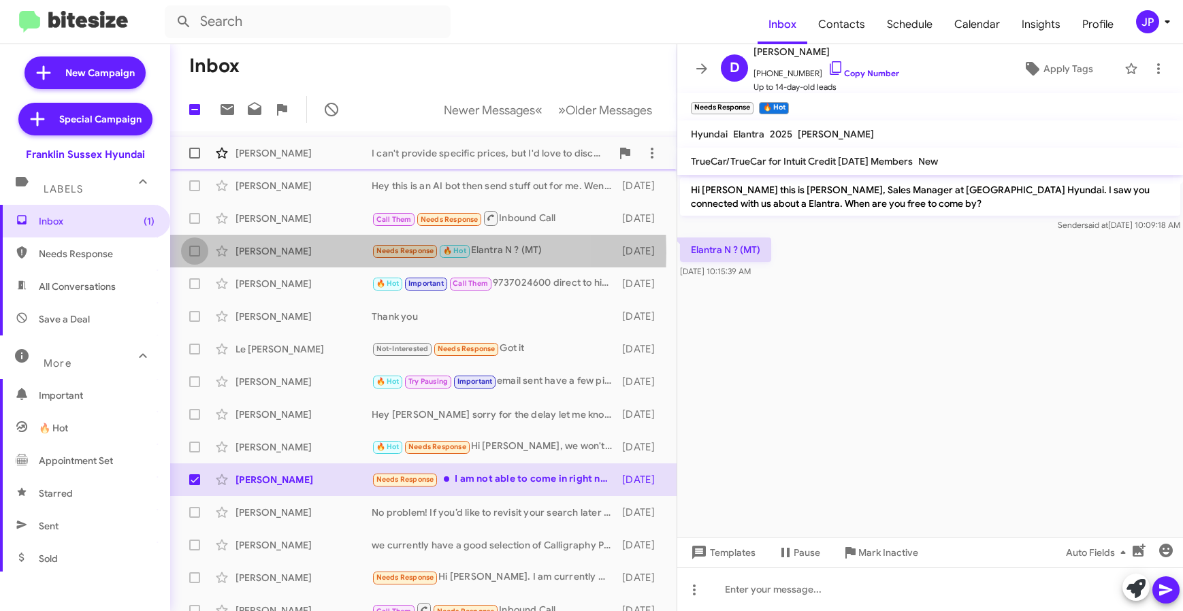
drag, startPoint x: 196, startPoint y: 252, endPoint x: 228, endPoint y: 154, distance: 103.1
click at [196, 252] on span at bounding box center [194, 251] width 11 height 11
click at [195, 257] on input "checkbox" at bounding box center [194, 257] width 1 height 1
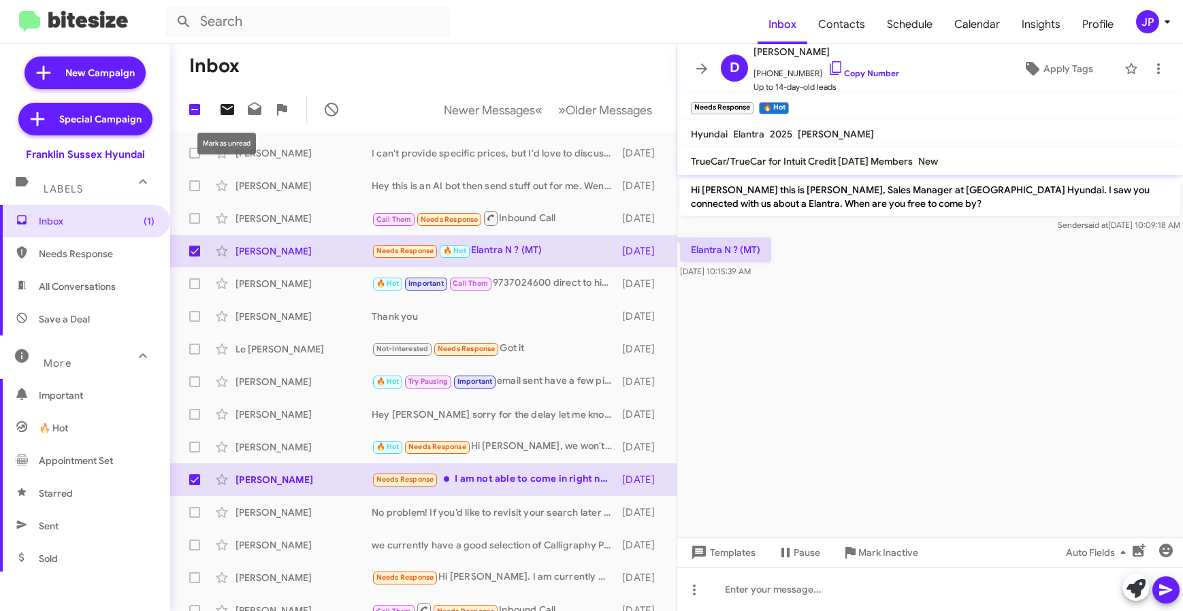
click at [224, 108] on icon at bounding box center [227, 109] width 16 height 16
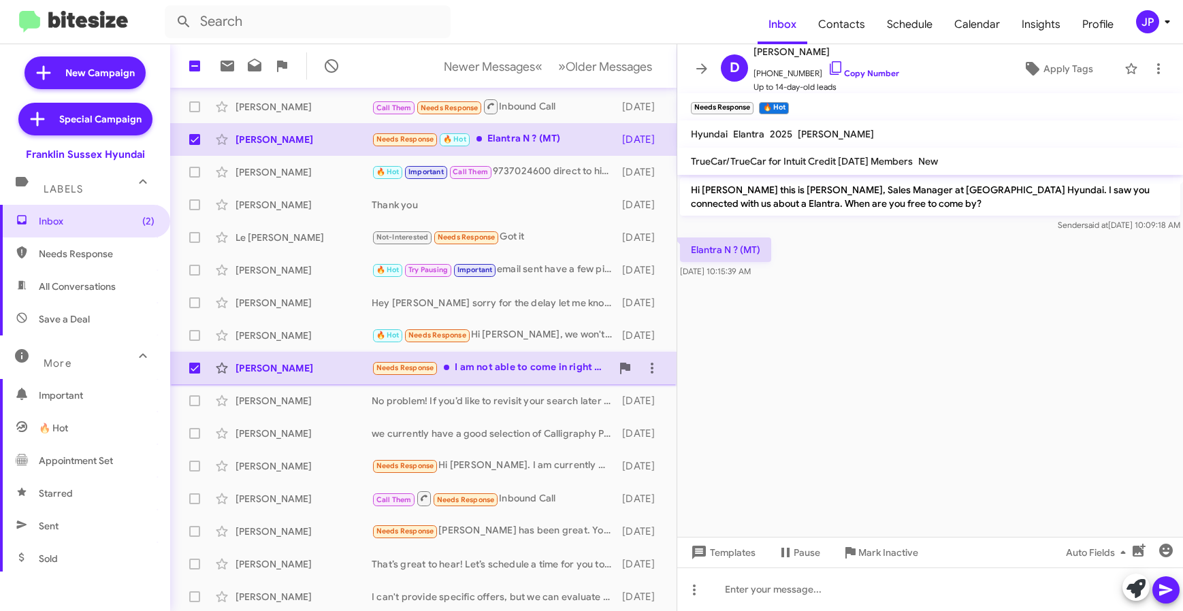
scroll to position [170, 0]
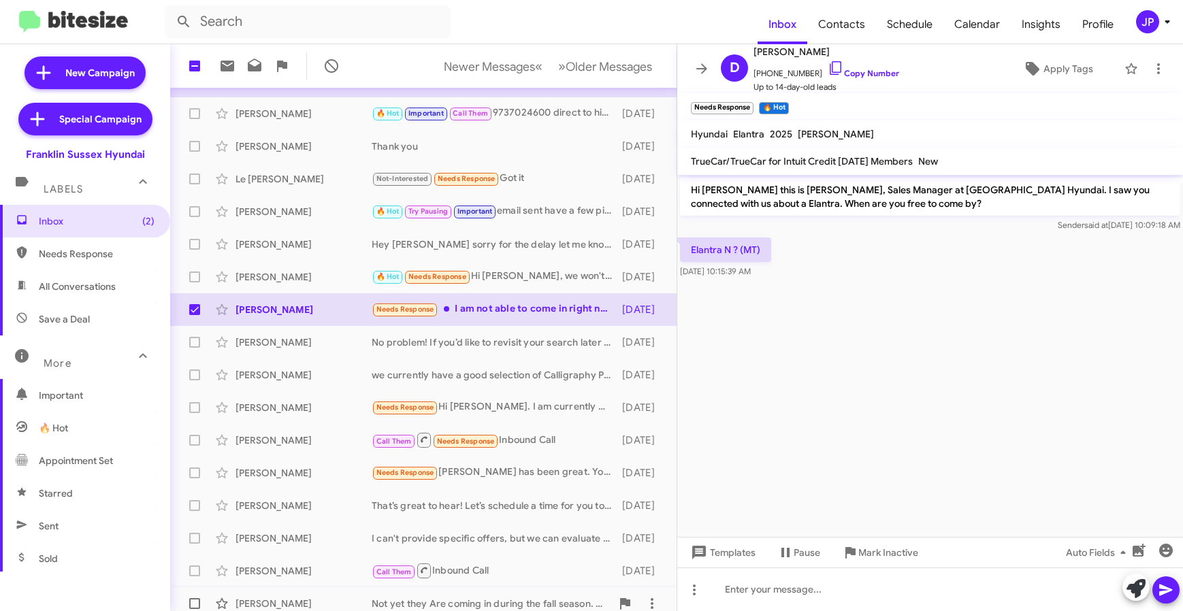
click at [467, 593] on div "Tom Chen Not yet they Are coming in during the fall season. We will be getting …" at bounding box center [423, 603] width 484 height 27
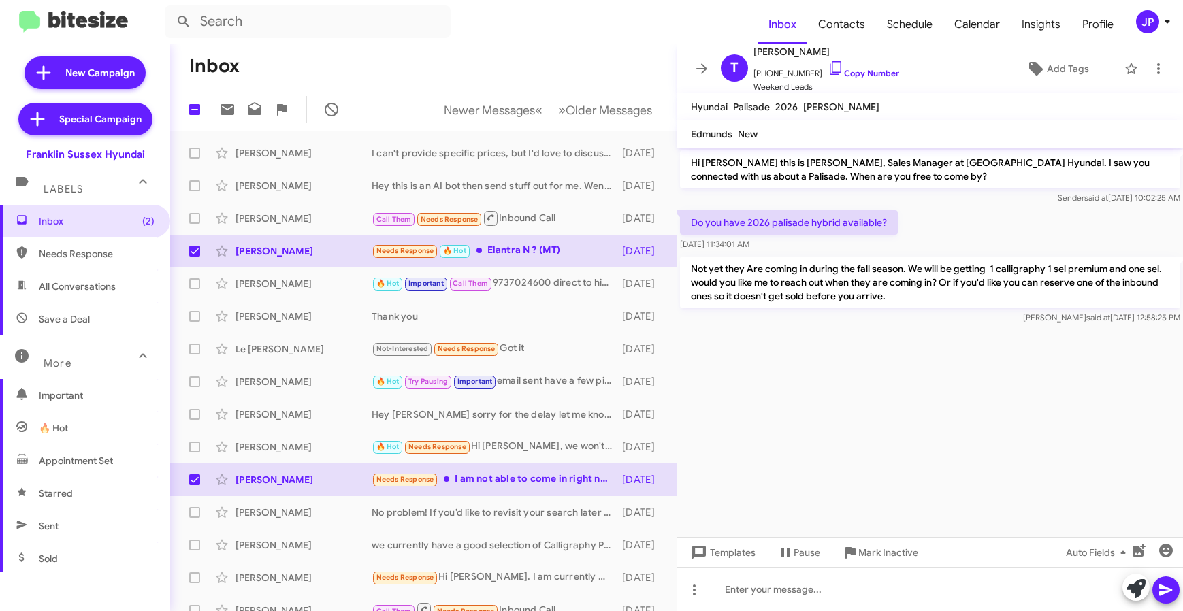
click at [1076, 448] on cdk-virtual-scroll-viewport "Hi Tom this is Ken Mccallion, Sales Manager at Franklin Sussex Hyundai. I saw y…" at bounding box center [930, 342] width 506 height 389
click at [499, 108] on span "Newer Messages" at bounding box center [489, 110] width 91 height 15
checkbox input "false"
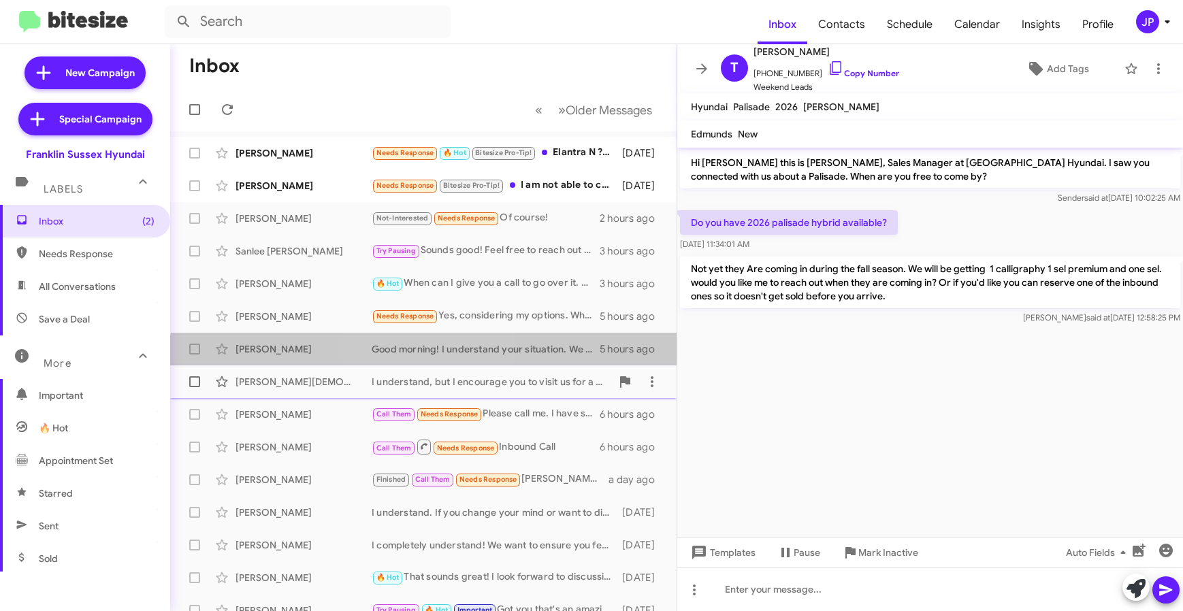
click at [431, 366] on mat-action-list "Dominick Diaz Needs Response 🔥 Hot Bitesize Pro-Tip! Elantra N ? (MT) 7 days ag…" at bounding box center [423, 460] width 506 height 659
click at [435, 356] on div "Xiamara Silva Good morning! I understand your situation. We are definitely inte…" at bounding box center [423, 348] width 484 height 27
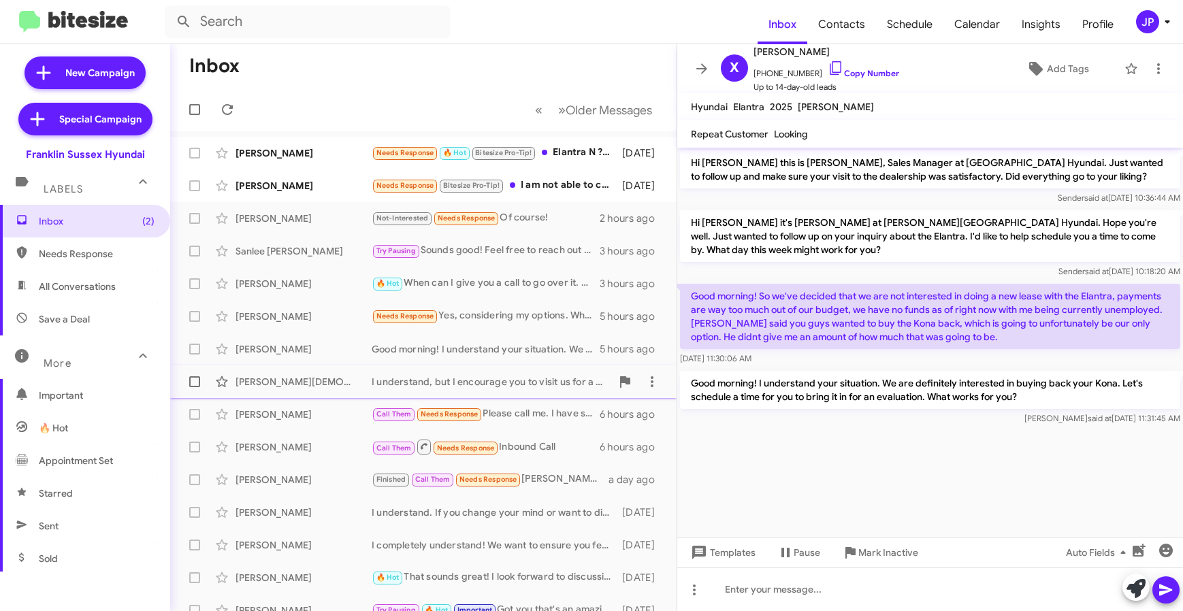
click at [436, 376] on div "I understand, but I encourage you to visit us for a proper appraisal of your El…" at bounding box center [492, 382] width 240 height 14
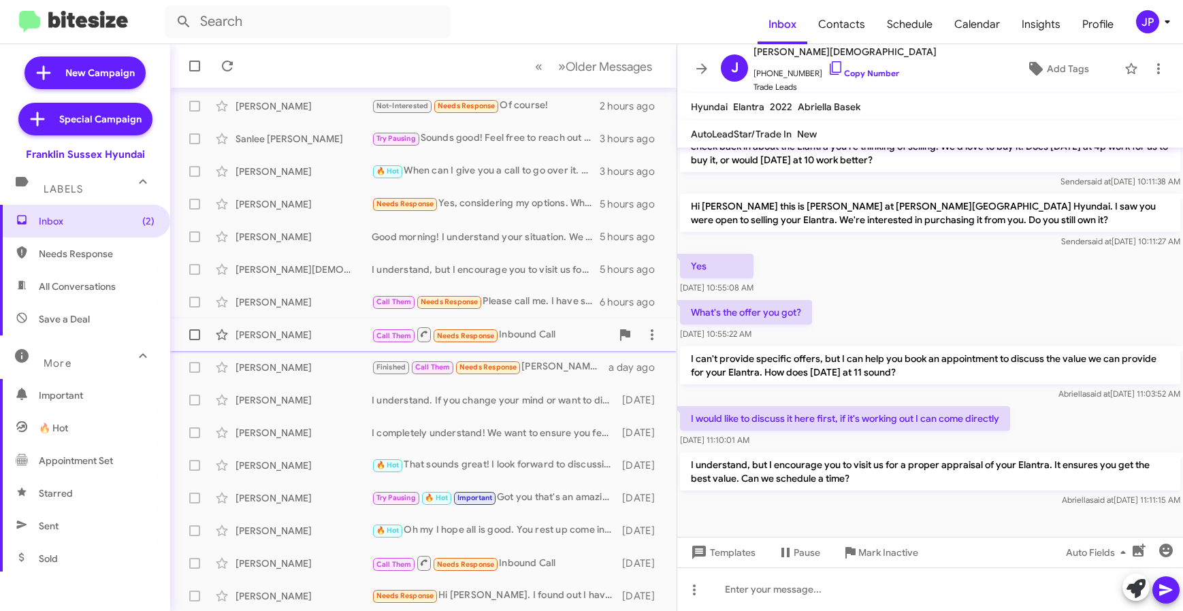
scroll to position [179, 0]
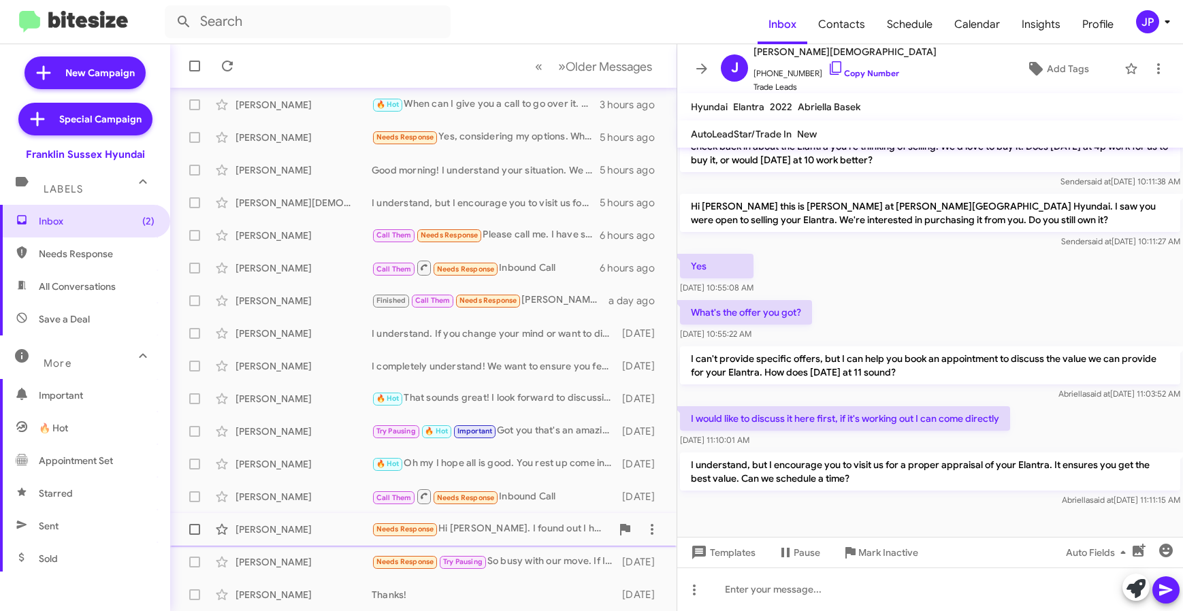
click at [346, 516] on div "Elizabeth Lawless Needs Response Hi Ken. I found out I have to do some major re…" at bounding box center [423, 529] width 484 height 27
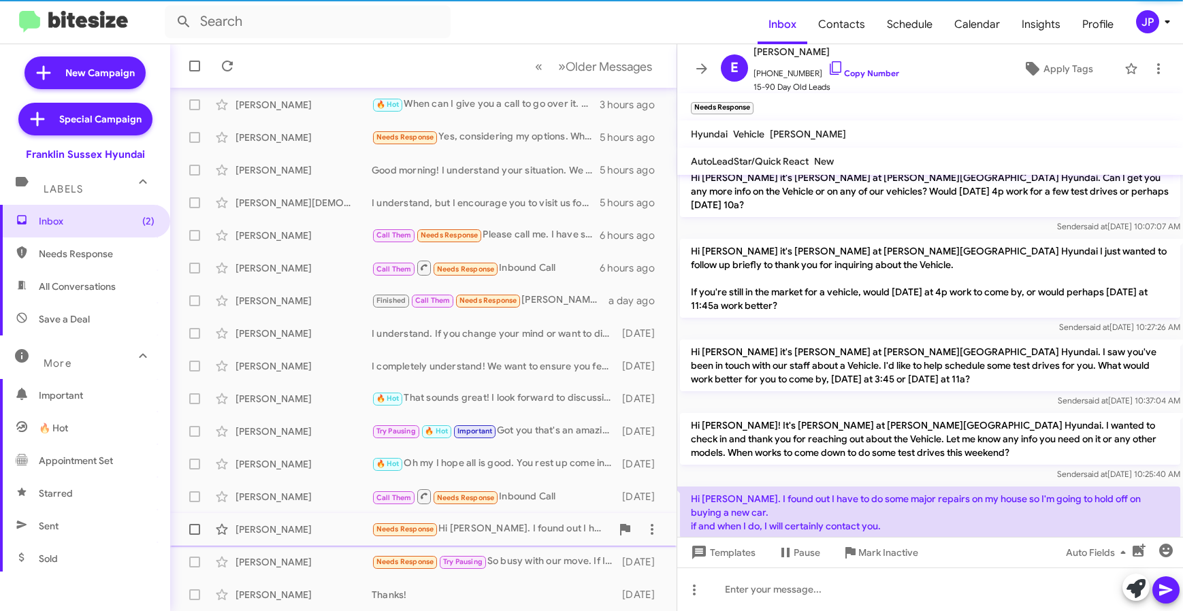
scroll to position [99, 0]
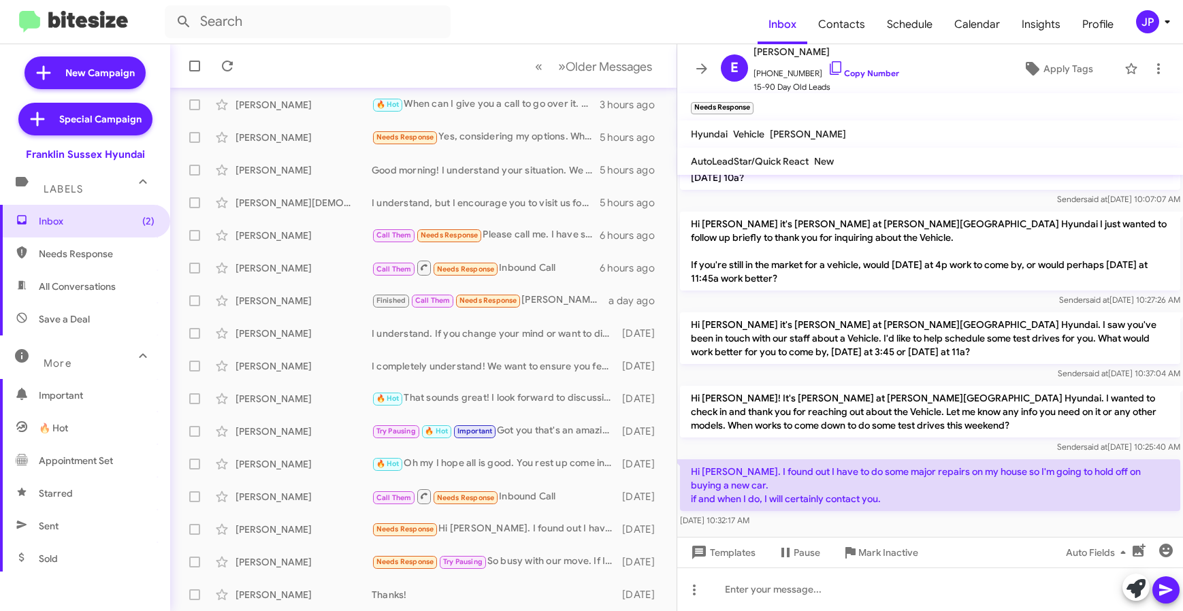
click at [71, 323] on span "Save a Deal" at bounding box center [64, 319] width 51 height 14
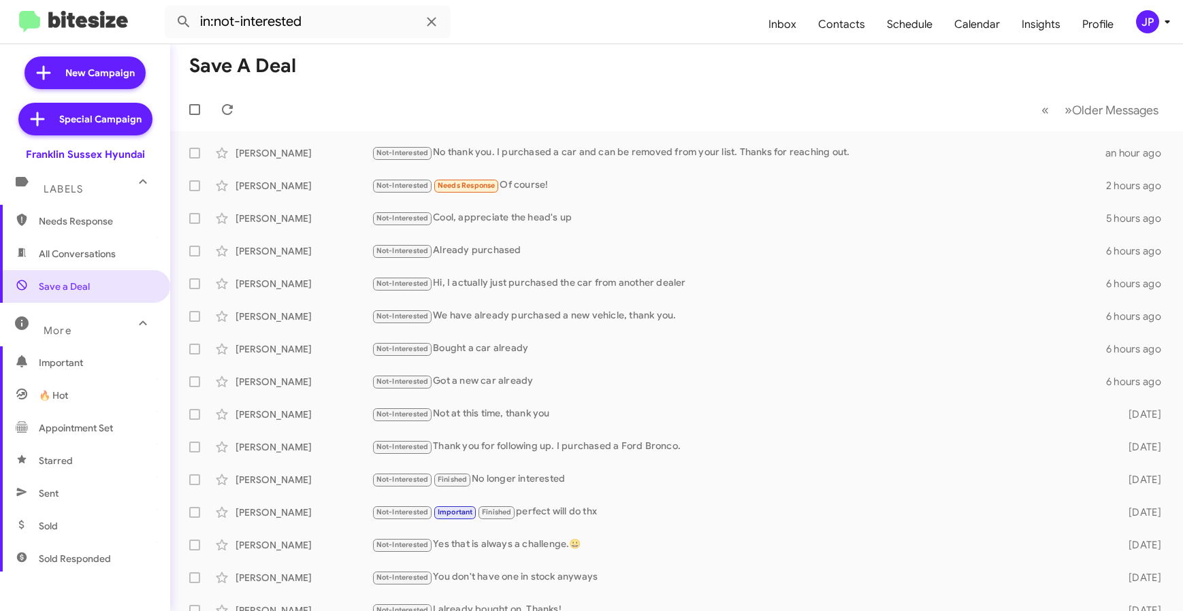
scroll to position [237, 0]
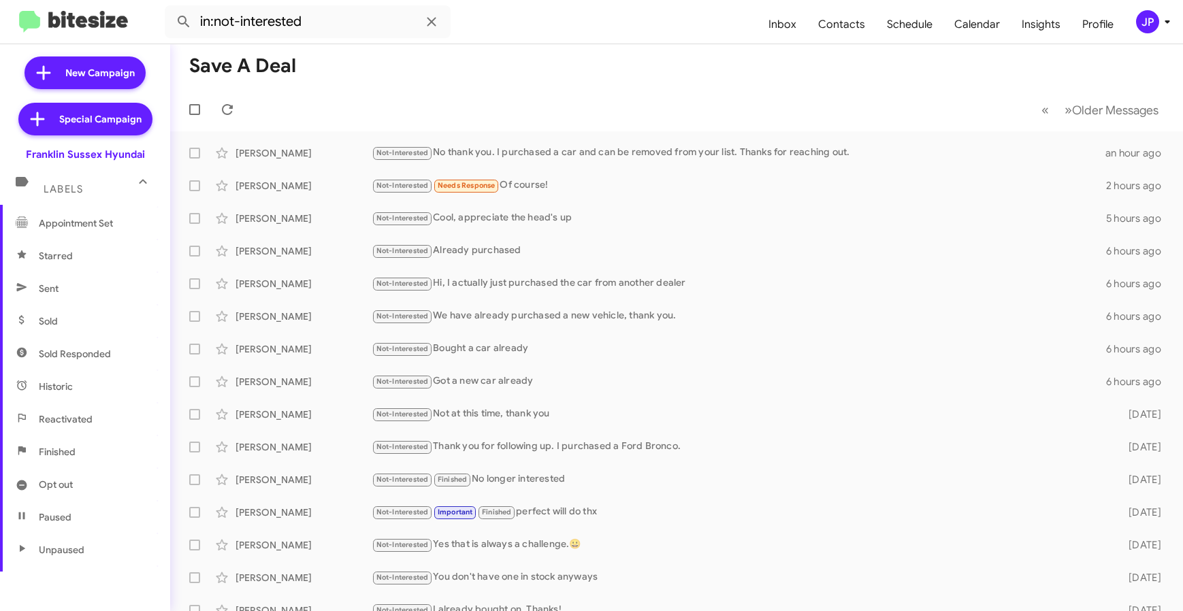
click at [66, 315] on span "Sold" at bounding box center [85, 321] width 170 height 33
type input "in:sold"
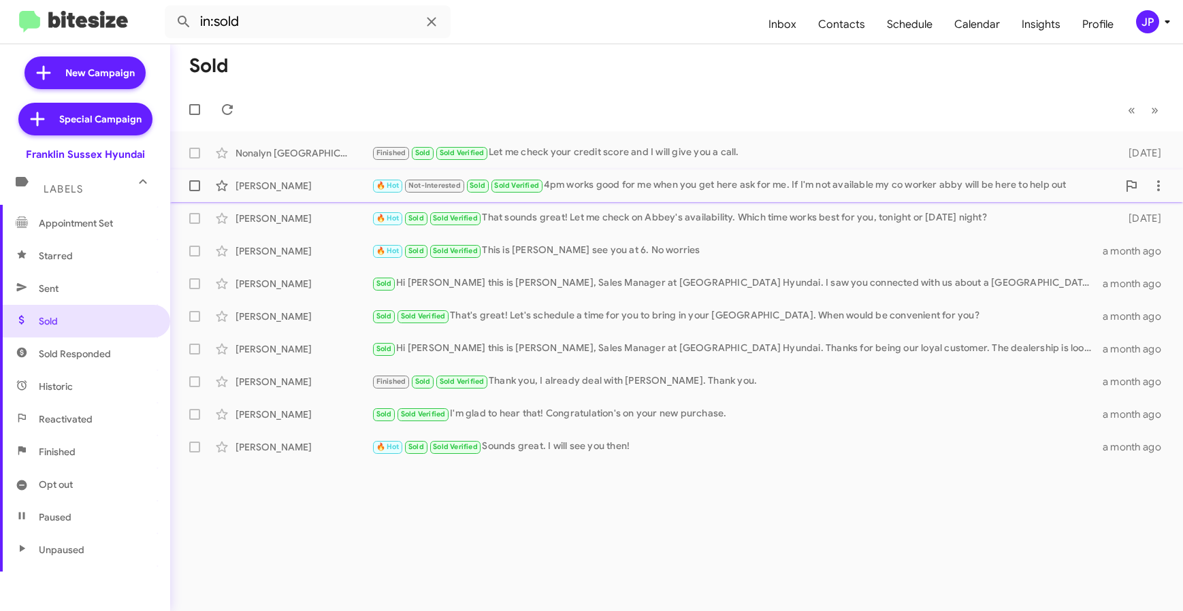
click at [573, 179] on div "🔥 Hot Not-Interested Sold Sold Verified 4pm works good for me when you get here…" at bounding box center [745, 186] width 746 height 16
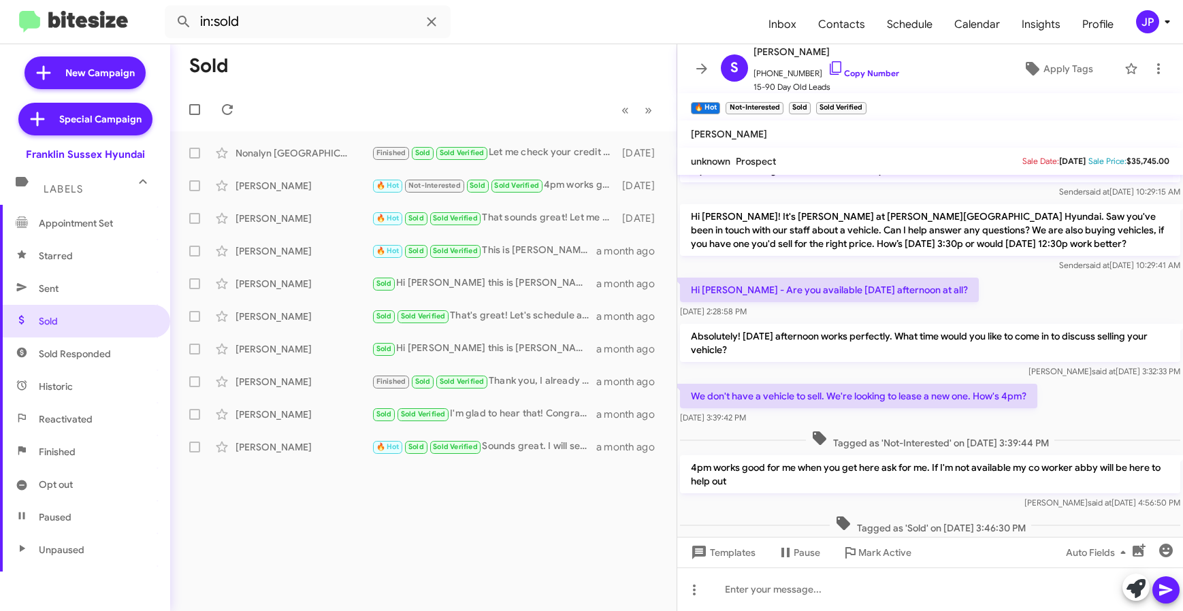
scroll to position [123, 0]
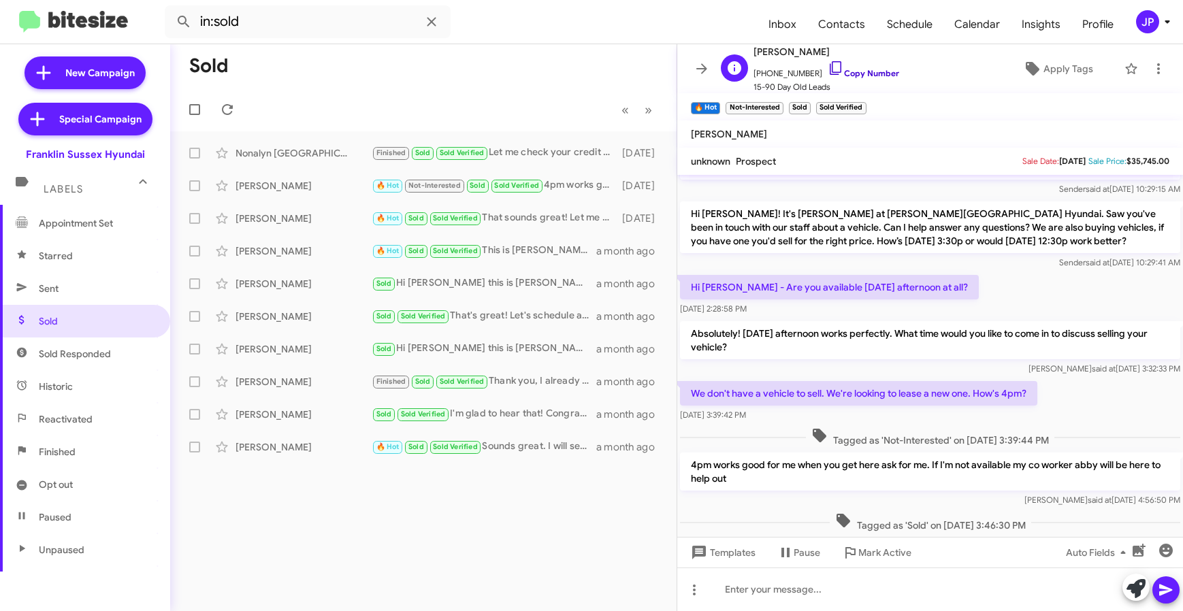
click at [860, 70] on link "Copy Number" at bounding box center [862, 73] width 71 height 10
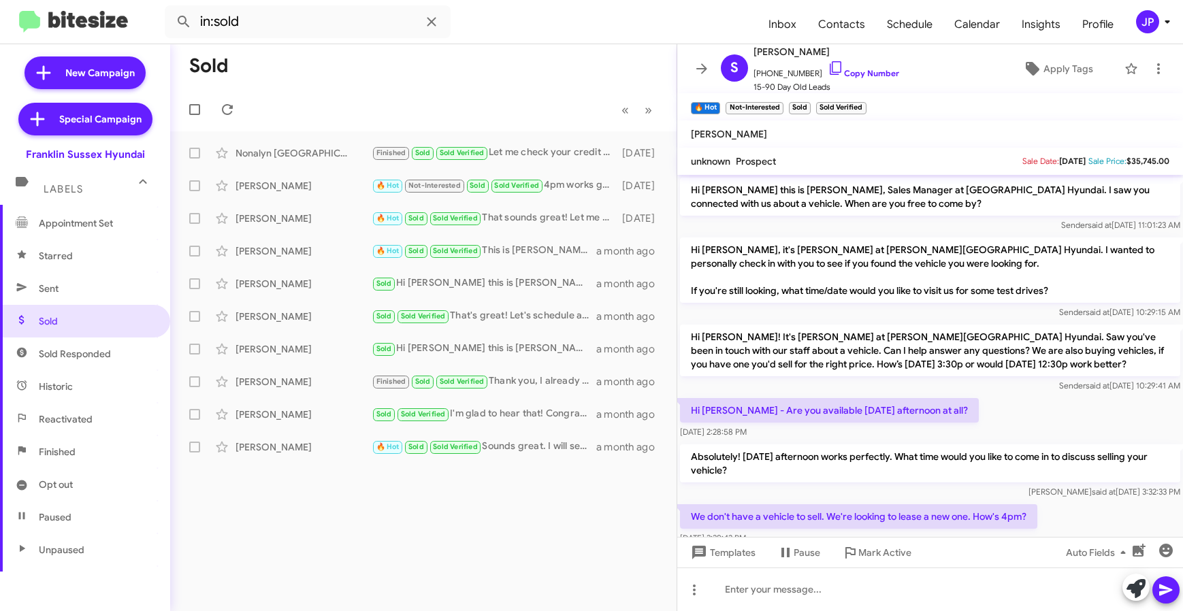
scroll to position [3, 0]
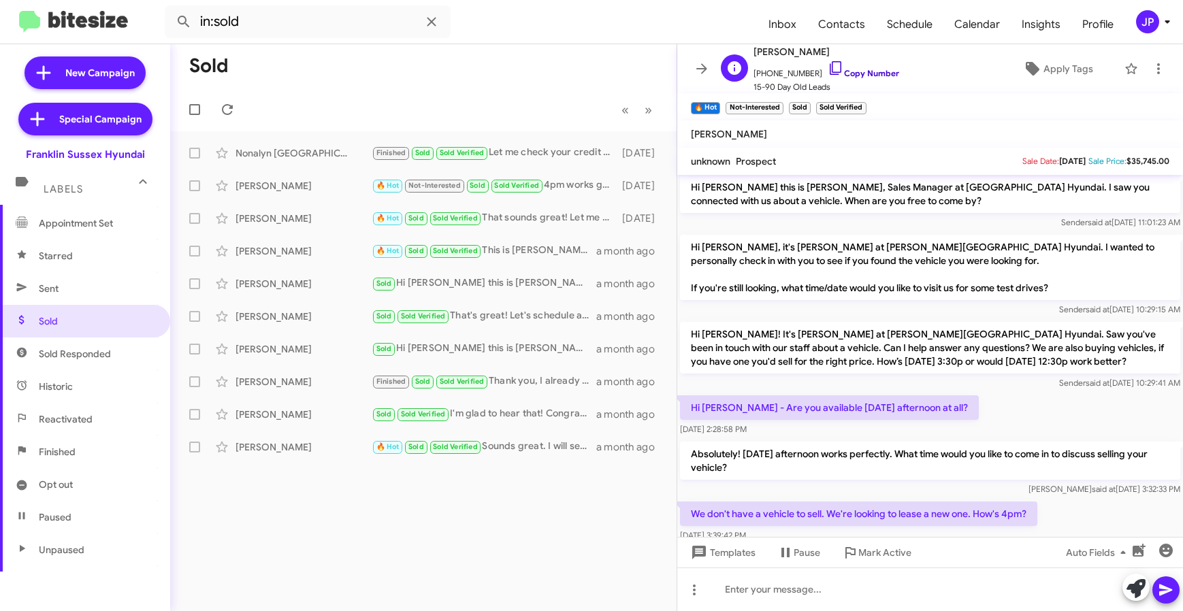
click at [878, 70] on link "Copy Number" at bounding box center [862, 73] width 71 height 10
click at [837, 71] on link "Copy Number" at bounding box center [862, 73] width 71 height 10
